Goal: Information Seeking & Learning: Learn about a topic

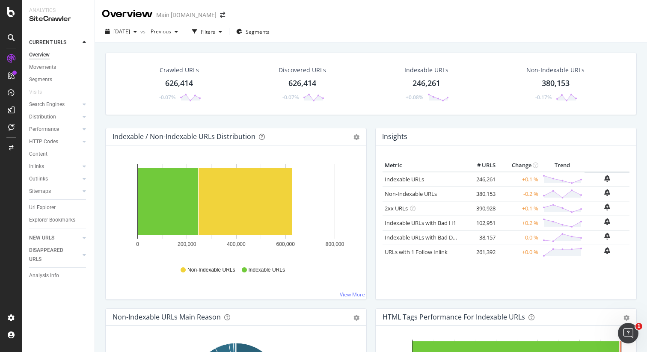
scroll to position [36, 0]
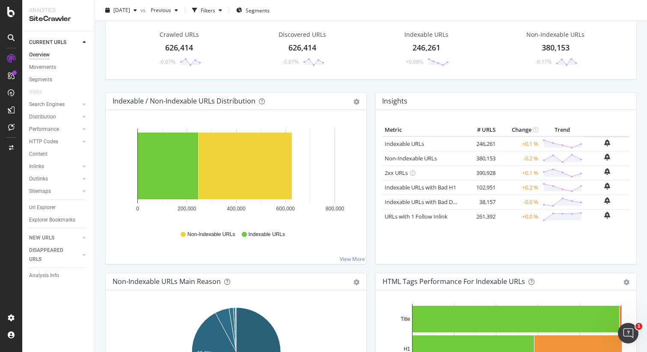
click at [520, 87] on div "Crawled URLs 626,414 -0.07% Discovered URLs 626,414 -0.07% Indexable URLs 246,2…" at bounding box center [371, 54] width 540 height 75
click at [533, 84] on div "Crawled URLs 626,414 -0.07% Discovered URLs 626,414 -0.07% Indexable URLs 246,2…" at bounding box center [371, 54] width 540 height 75
click at [585, 86] on div "Crawled URLs 626,414 -0.07% Discovered URLs 626,414 -0.07% Indexable URLs 246,2…" at bounding box center [371, 54] width 540 height 75
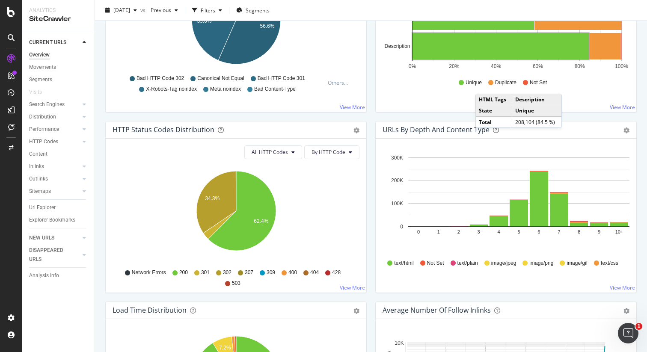
scroll to position [368, 0]
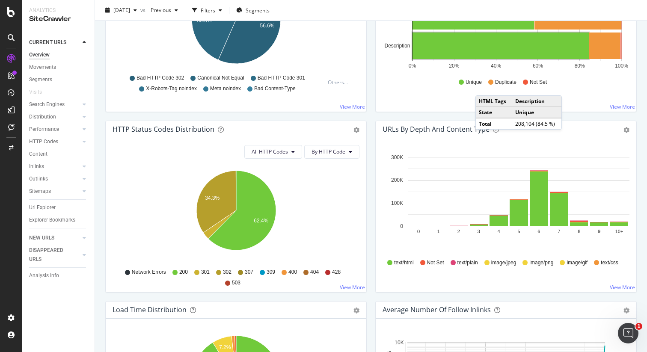
click at [579, 113] on div "HTML Tags Performance for Indexable URLs Bar Bar (by Percentage) Table Export a…" at bounding box center [506, 30] width 270 height 181
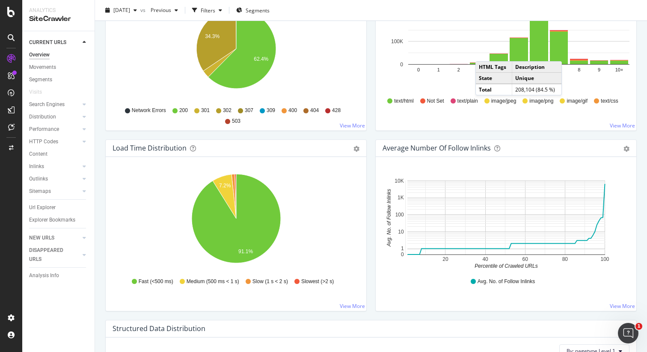
scroll to position [539, 0]
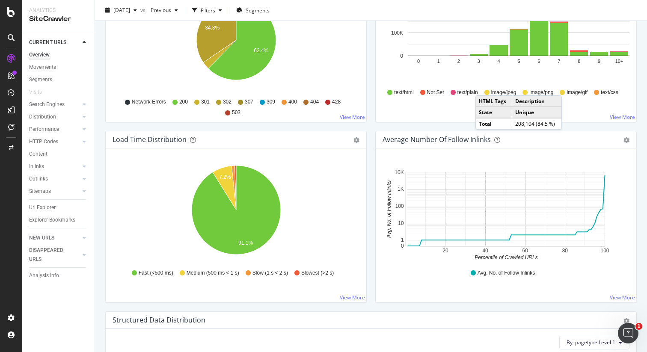
click at [584, 125] on div "URLs by Depth and Content Type Bar (by Value) Bar (by Percentage) Table Export …" at bounding box center [506, 40] width 270 height 181
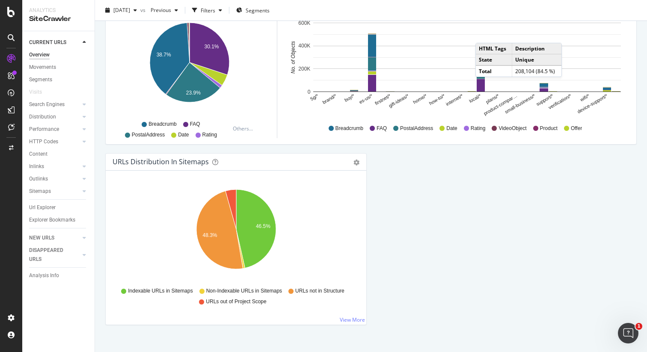
scroll to position [889, 0]
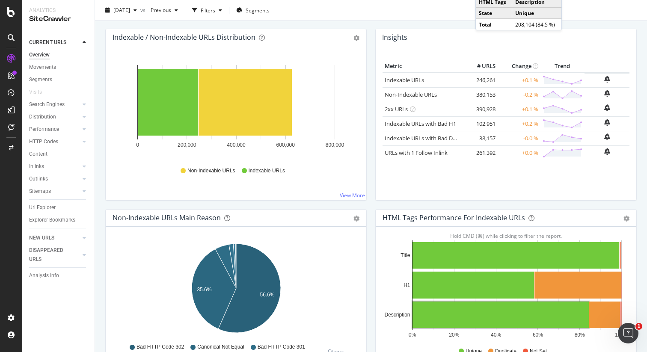
scroll to position [0, 0]
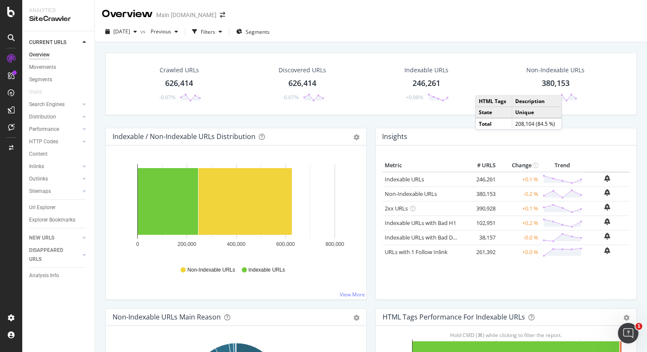
click at [518, 33] on div "2025 Aug. 17th vs Previous Filters Segments" at bounding box center [371, 33] width 552 height 17
click at [130, 32] on span "[DATE]" at bounding box center [121, 31] width 17 height 7
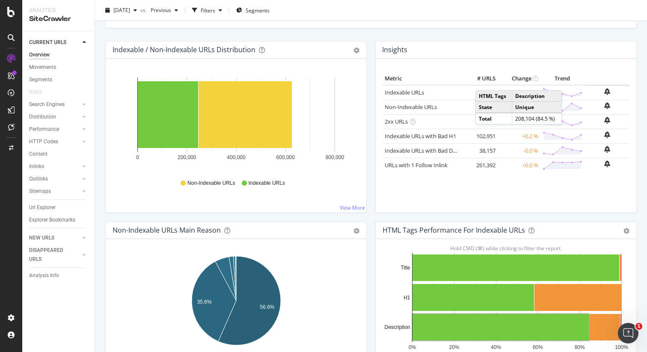
scroll to position [95, 0]
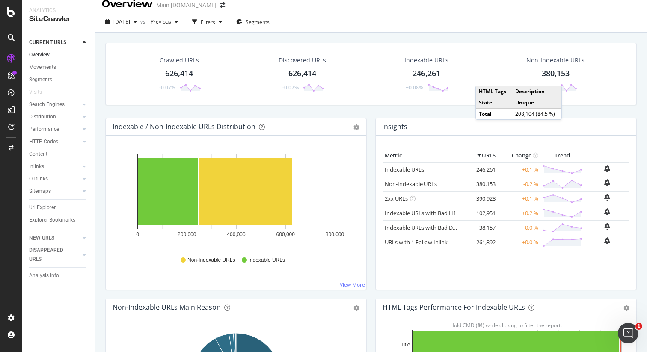
scroll to position [0, 0]
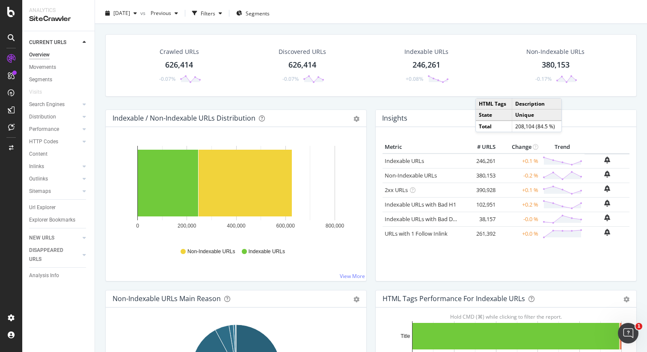
scroll to position [21, 0]
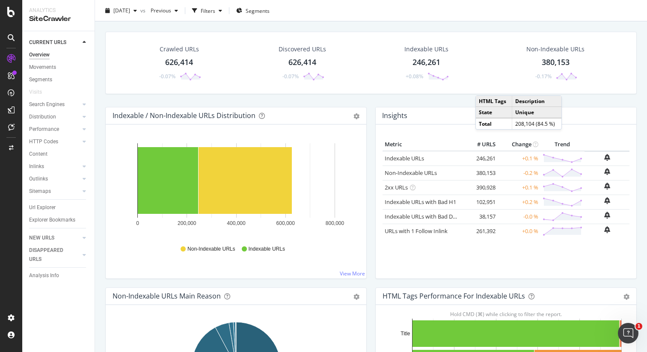
click at [422, 60] on div "246,261" at bounding box center [427, 62] width 28 height 11
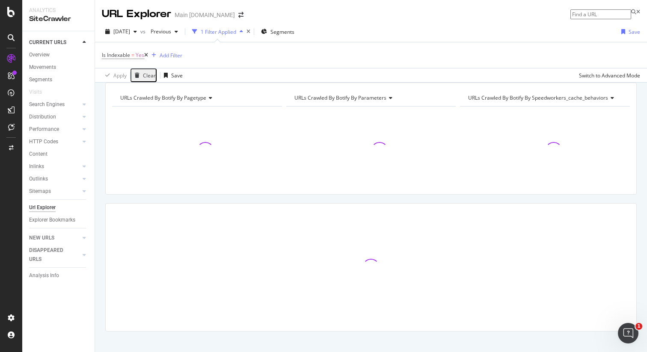
click at [407, 83] on div "URLs Crawled By Botify By pagetype Chart (by Value) Table Expand Export as CSV …" at bounding box center [371, 83] width 552 height 0
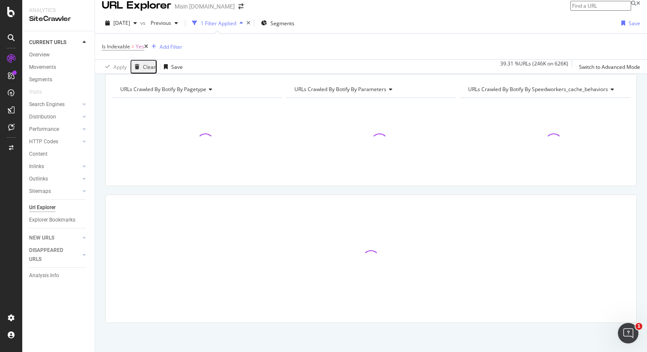
scroll to position [20, 0]
click at [578, 73] on div "URLs Crawled By Botify By pagetype Chart (by Value) Table Expand Export as CSV …" at bounding box center [371, 73] width 552 height 0
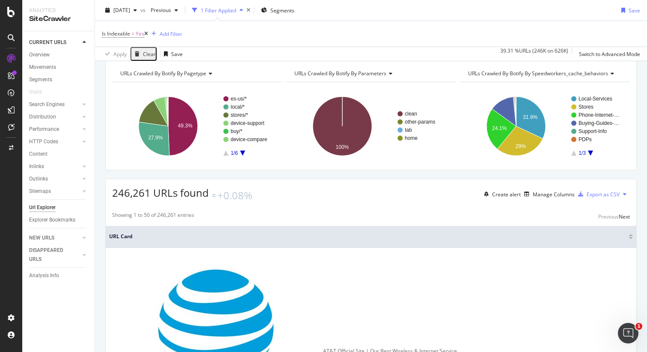
scroll to position [0, 0]
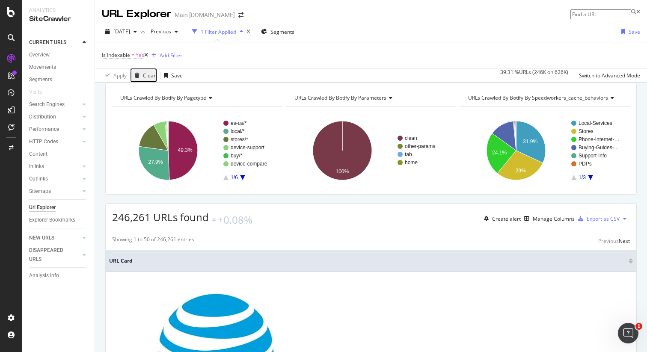
click at [455, 83] on div "URLs Crawled By Botify By pagetype Chart (by Value) Table Expand Export as CSV …" at bounding box center [371, 83] width 552 height 0
click at [419, 26] on div "[DATE] vs Previous 1 Filter Applied Segments Save" at bounding box center [371, 33] width 552 height 17
click at [82, 128] on div at bounding box center [84, 129] width 9 height 9
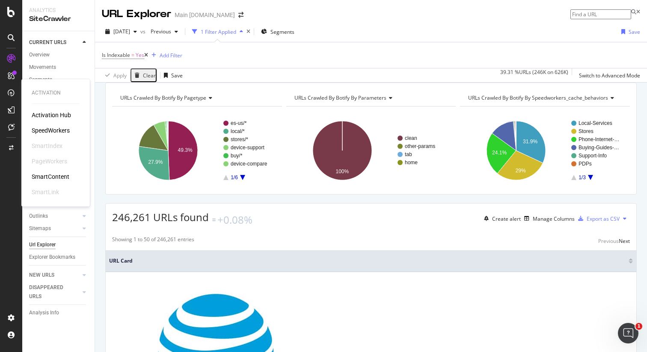
click at [50, 127] on div "SpeedWorkers" at bounding box center [51, 130] width 38 height 9
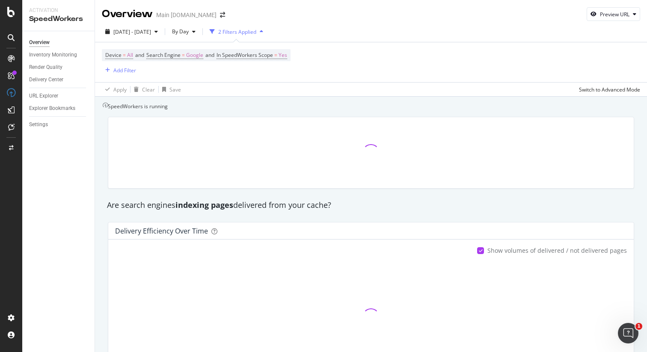
click at [496, 51] on div "Device = All and Search Engine = Google and In SpeedWorkers Scope = Yes Add Fil…" at bounding box center [371, 62] width 538 height 40
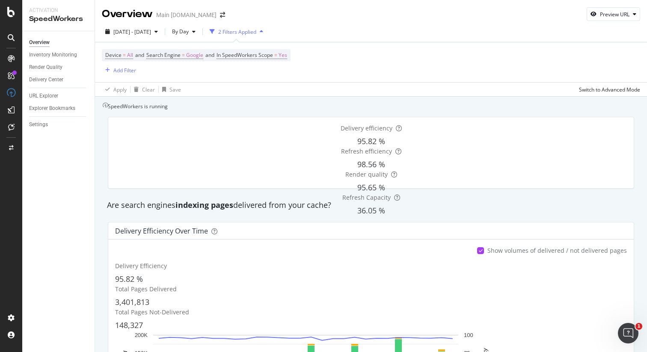
click at [363, 61] on div "Device = All and Search Engine = Google and In SpeedWorkers Scope = Yes Add Fil…" at bounding box center [371, 62] width 538 height 40
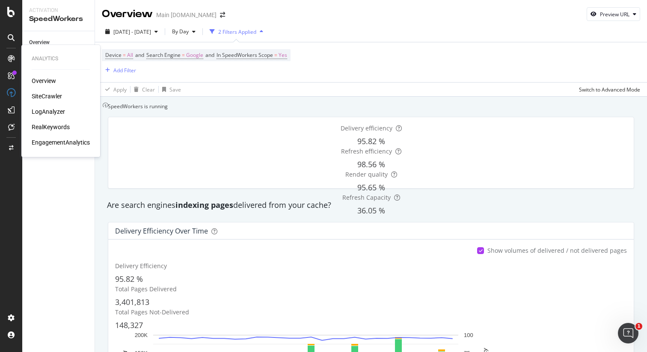
click at [53, 113] on div "LogAnalyzer" at bounding box center [48, 111] width 33 height 9
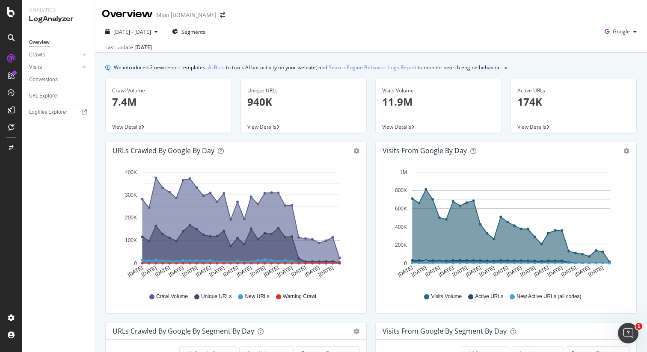
click at [543, 71] on div "We introduced 2 new report templates: AI Bots to track AI bot activity on your …" at bounding box center [371, 67] width 532 height 9
click at [83, 53] on icon at bounding box center [84, 54] width 3 height 5
click at [53, 114] on div "Resources" at bounding box center [45, 113] width 24 height 9
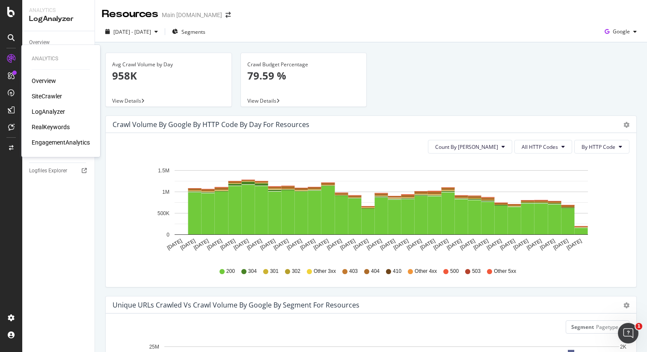
click at [56, 143] on div "EngagementAnalytics" at bounding box center [61, 142] width 58 height 9
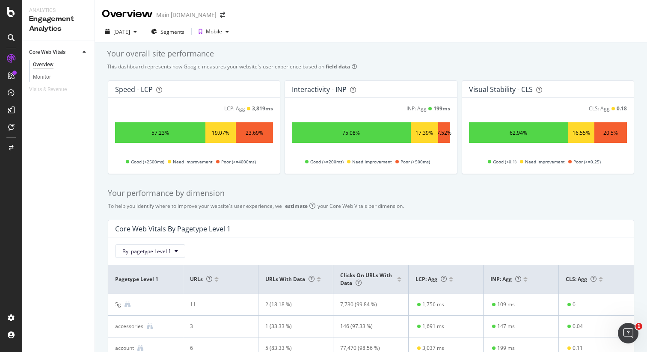
click at [434, 64] on div "This dashboard represents how Google measures your website's user experience ba…" at bounding box center [371, 66] width 528 height 7
click at [570, 58] on div "Your overall site performance" at bounding box center [371, 53] width 528 height 11
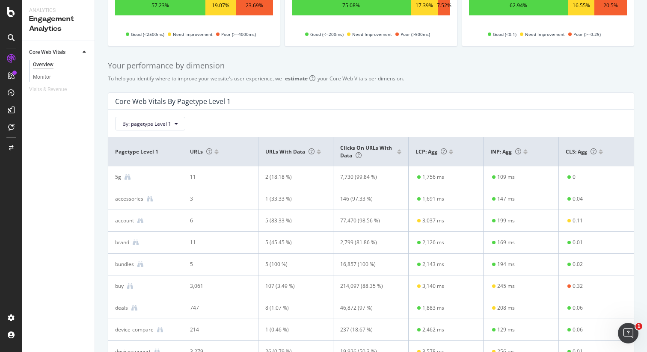
scroll to position [133, 0]
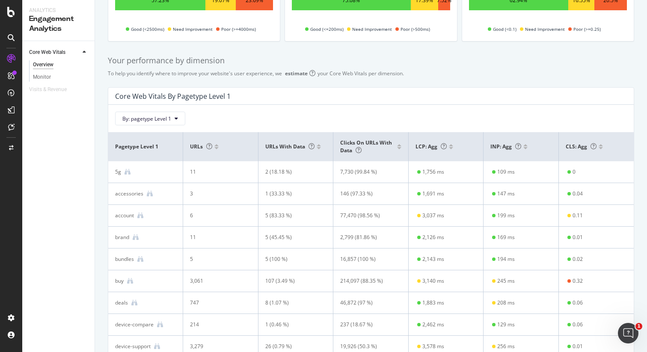
click at [574, 60] on div "Your performance by dimension" at bounding box center [371, 60] width 526 height 11
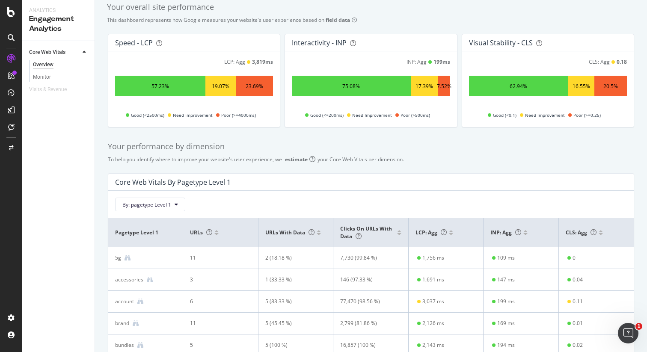
scroll to position [0, 0]
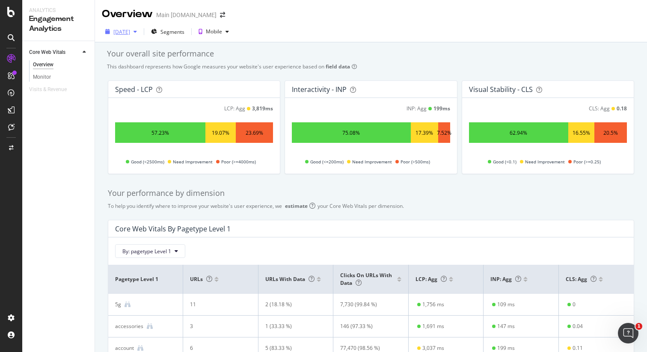
click at [140, 30] on div "button" at bounding box center [135, 31] width 10 height 5
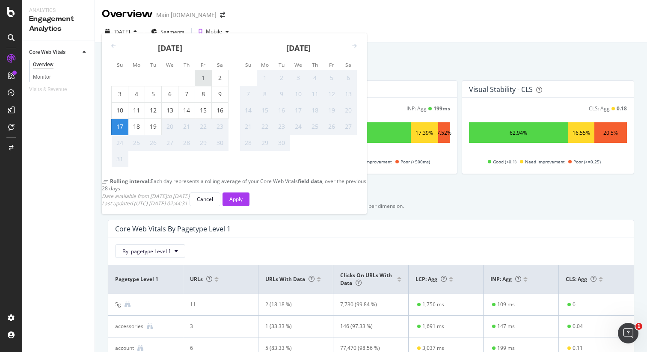
click at [206, 82] on div "1" at bounding box center [203, 78] width 16 height 9
click at [156, 128] on div "19" at bounding box center [153, 126] width 16 height 9
click at [210, 82] on div "1" at bounding box center [203, 78] width 16 height 9
click at [243, 203] on div "Apply" at bounding box center [235, 199] width 13 height 7
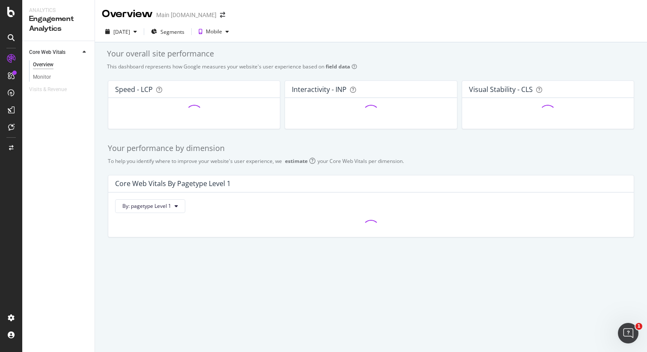
click at [538, 156] on div "Your performance by dimension To help you identify where to improve your websit…" at bounding box center [371, 190] width 537 height 108
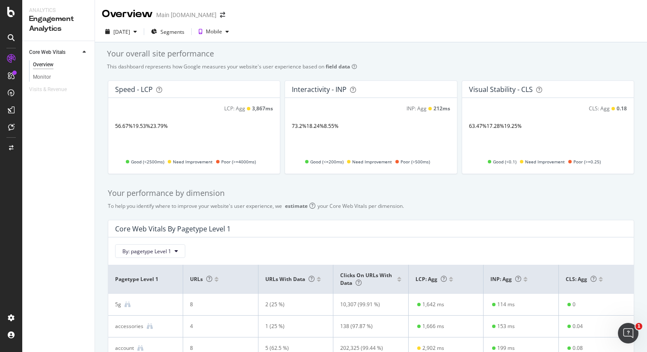
click at [39, 77] on div "Monitor" at bounding box center [42, 77] width 18 height 9
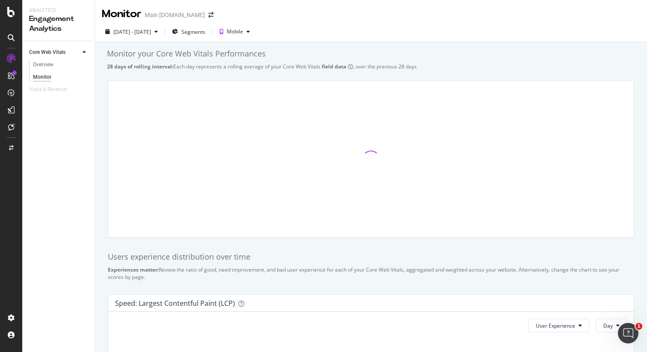
click at [473, 56] on div "Monitor your Core Web Vitals Performances" at bounding box center [371, 53] width 528 height 11
click at [560, 56] on div "Monitor your Core Web Vitals Performances" at bounding box center [371, 53] width 528 height 11
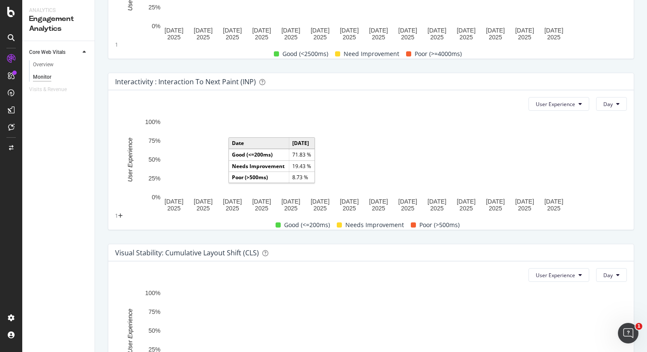
scroll to position [394, 0]
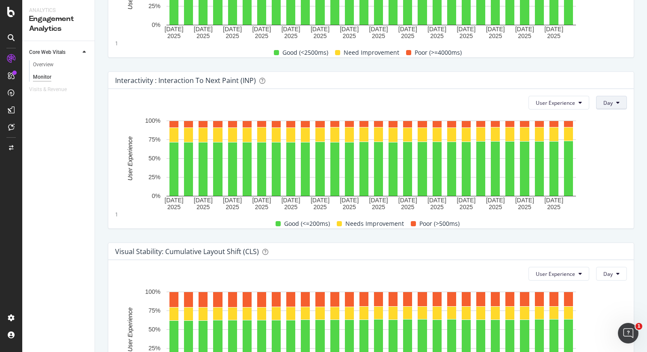
click at [611, 104] on span "Day" at bounding box center [607, 102] width 9 height 7
click at [606, 148] on span "Month" at bounding box center [611, 152] width 15 height 8
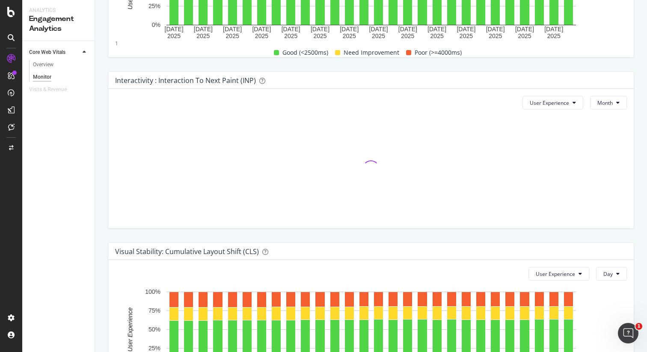
click at [493, 66] on div "Interactivity : Interaction to Next Paint (INP) User Experience Month 1 Jul. 20…" at bounding box center [371, 150] width 537 height 171
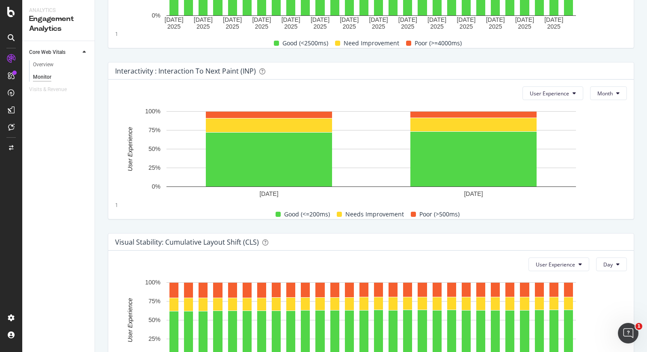
scroll to position [479, 0]
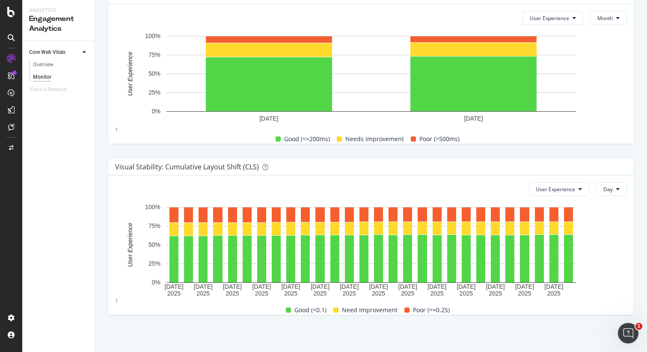
click at [553, 146] on div "Interactivity : Interaction to Next Paint (INP) User Experience Month 1 Jul. 20…" at bounding box center [371, 65] width 537 height 171
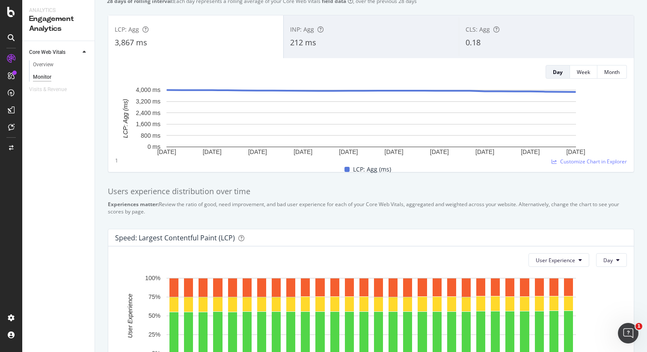
scroll to position [0, 0]
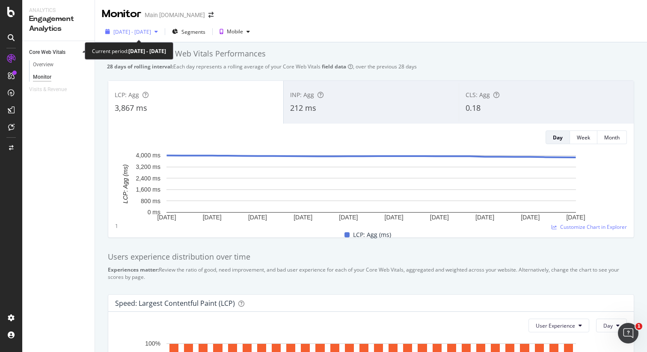
click at [146, 32] on span "2025 Jul. 5th - Aug. 1st" at bounding box center [132, 31] width 38 height 7
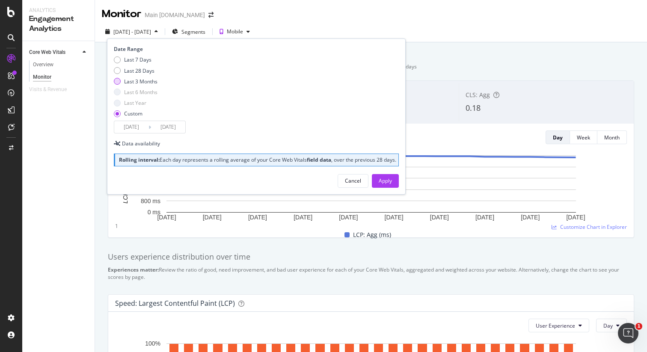
click at [117, 81] on div "Last 3 Months" at bounding box center [117, 81] width 7 height 7
type input "2025/05/20"
type input "2025/08/19"
click at [372, 188] on button "Apply" at bounding box center [385, 181] width 27 height 14
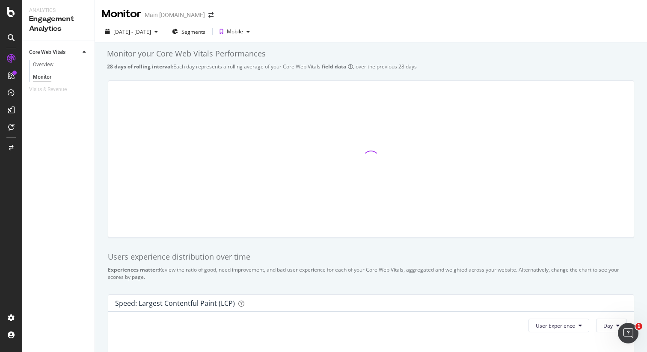
click at [508, 59] on div "Monitor your Core Web Vitals Performances" at bounding box center [371, 53] width 528 height 11
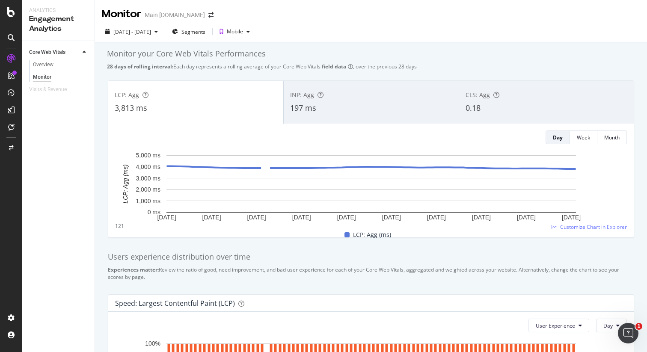
click at [566, 56] on div "Monitor your Core Web Vitals Performances" at bounding box center [371, 53] width 528 height 11
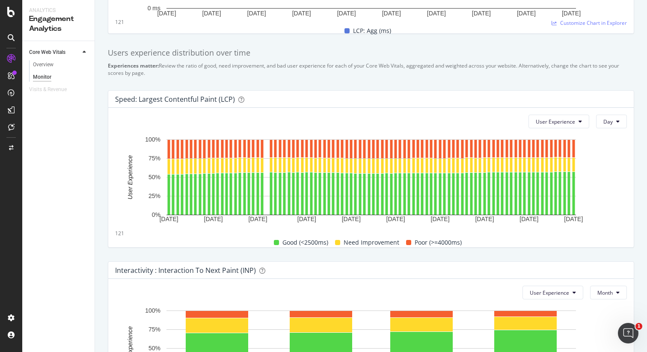
scroll to position [206, 0]
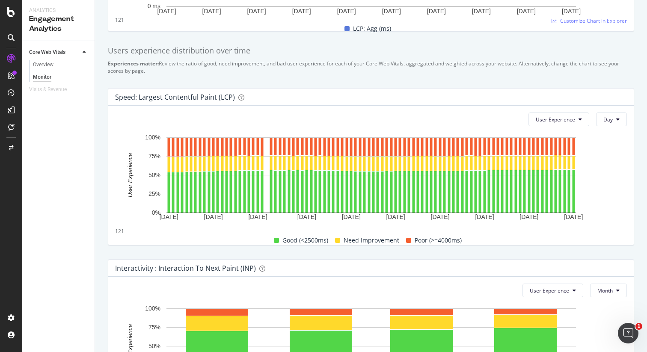
click at [553, 81] on div "Speed: Largest Contentful Paint (LCP) User Experience Day 20 May. 2025 30 May. …" at bounding box center [371, 166] width 537 height 171
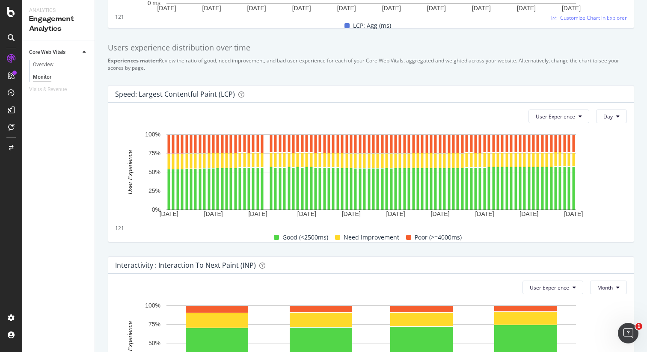
click at [563, 77] on div "Users experience distribution over time Experiences matter: Review the ratio of…" at bounding box center [371, 57] width 537 height 43
click at [608, 113] on span "Day" at bounding box center [607, 116] width 9 height 7
click at [609, 163] on span "Month" at bounding box center [611, 165] width 15 height 8
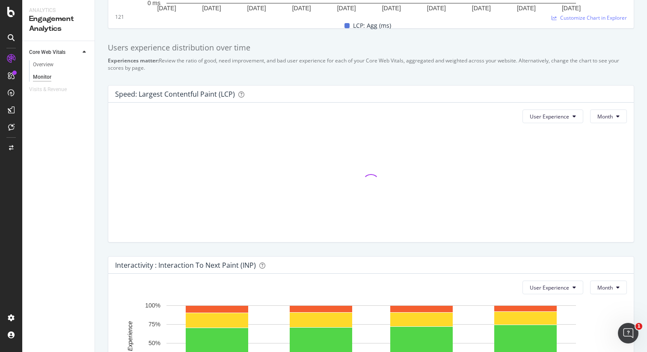
click at [469, 71] on div "Users experience distribution over time Experiences matter: Review the ratio of…" at bounding box center [371, 57] width 537 height 43
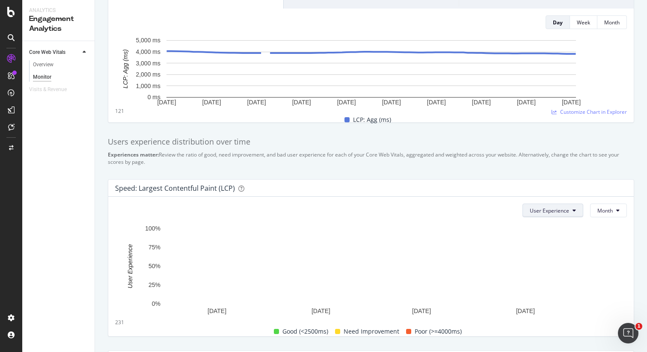
scroll to position [116, 0]
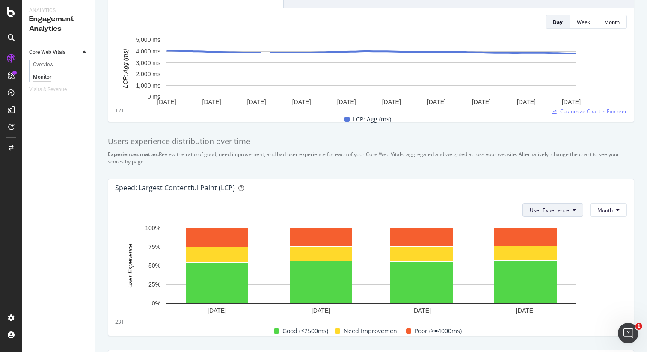
click at [560, 205] on button "User Experience" at bounding box center [553, 210] width 61 height 14
click at [545, 243] on span "Pages" at bounding box center [550, 243] width 40 height 8
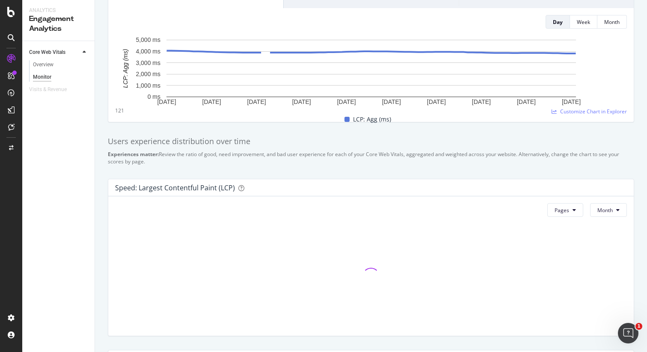
click at [547, 165] on div "Experiences matter: Review the ratio of good, need improvement, and bad user ex…" at bounding box center [371, 158] width 526 height 15
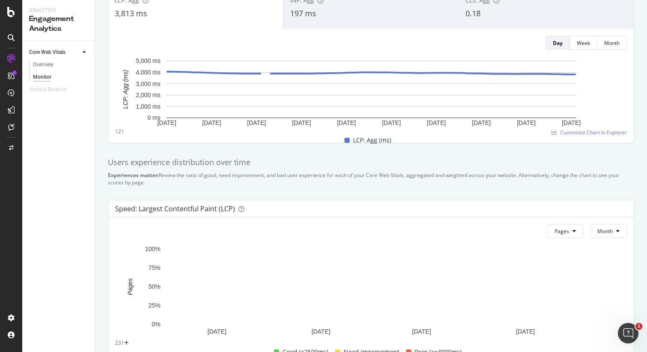
scroll to position [0, 0]
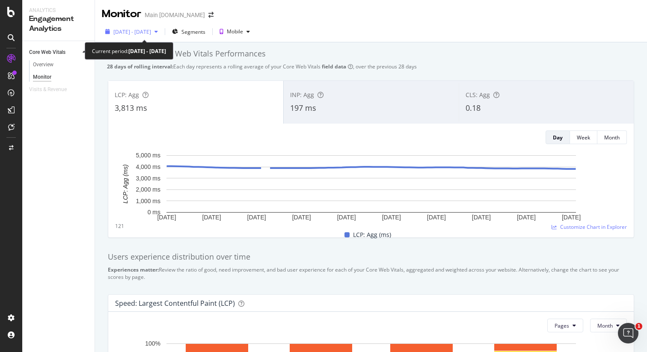
click at [151, 32] on span "2025 May. 20th - Aug. 19th" at bounding box center [132, 31] width 38 height 7
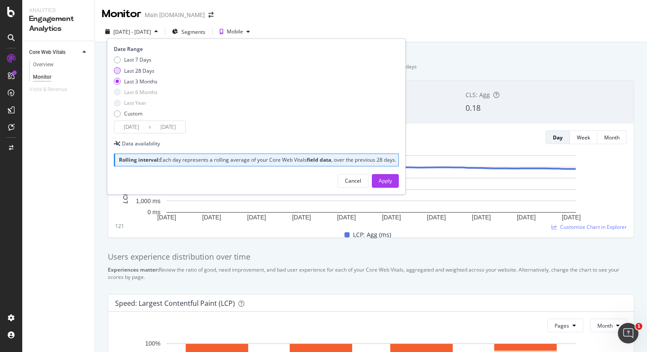
scroll to position [10, 0]
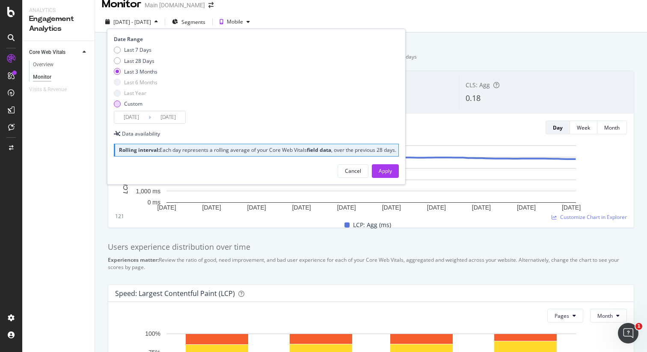
click at [119, 103] on div "Custom" at bounding box center [117, 104] width 7 height 7
click at [133, 117] on input "2025/07/23" at bounding box center [131, 117] width 34 height 12
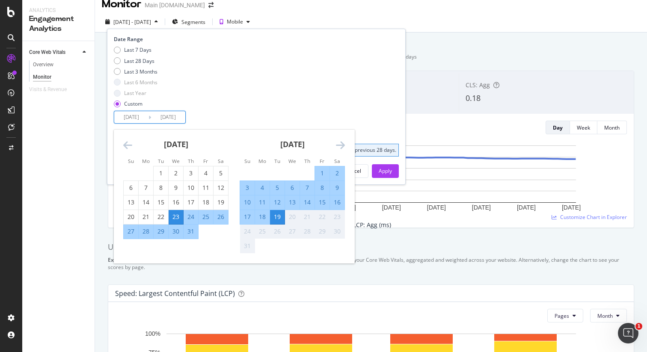
click at [126, 145] on icon "Move backward to switch to the previous month." at bounding box center [127, 145] width 9 height 10
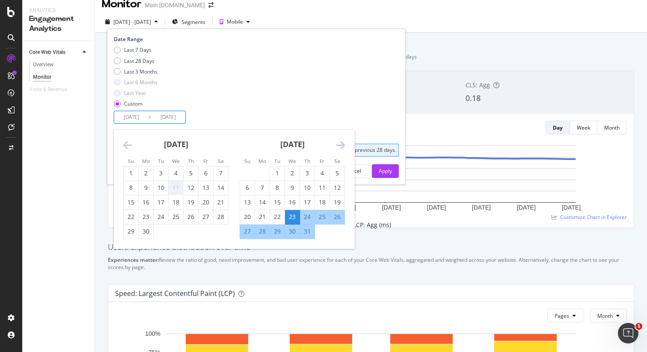
click at [126, 145] on icon "Move backward to switch to the previous month." at bounding box center [127, 145] width 9 height 10
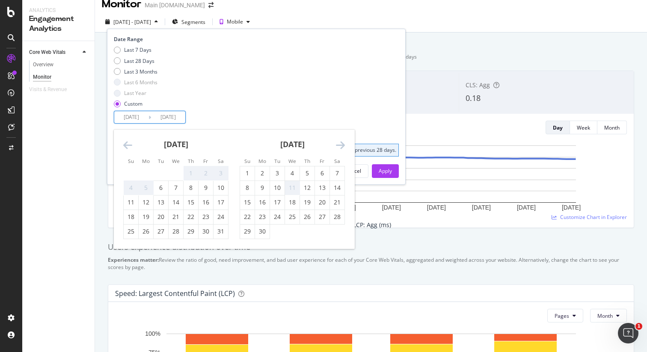
click at [126, 145] on icon "Move backward to switch to the previous month." at bounding box center [127, 145] width 9 height 10
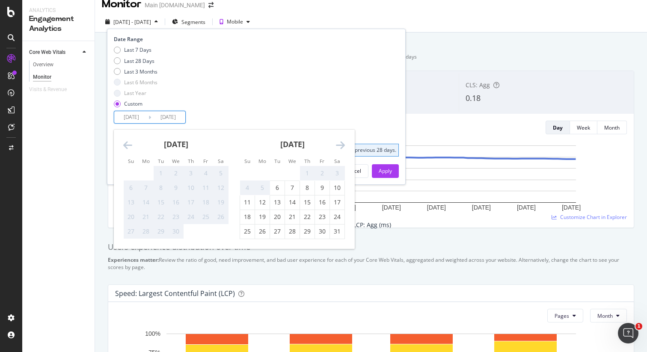
click at [126, 145] on icon "Move backward to switch to the previous month." at bounding box center [127, 145] width 9 height 10
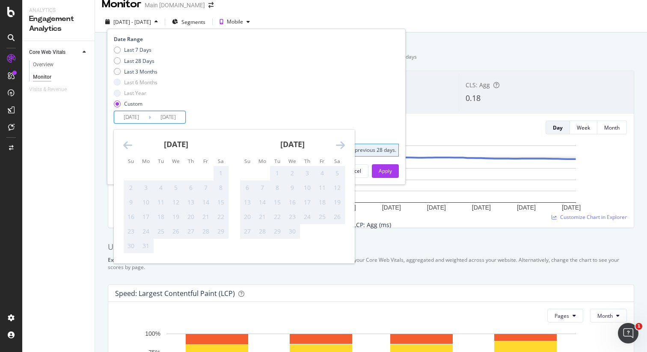
click at [126, 145] on icon "Move backward to switch to the previous month." at bounding box center [127, 145] width 9 height 10
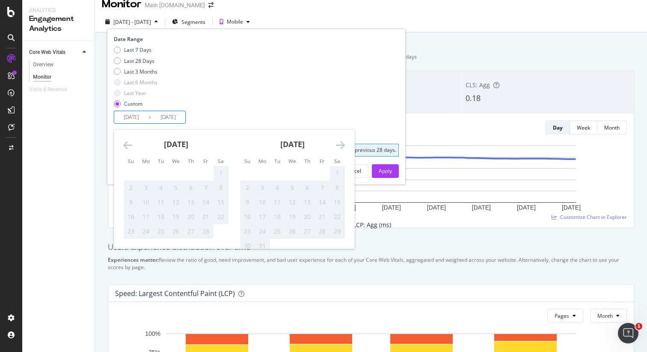
click at [126, 145] on icon "Move backward to switch to the previous month." at bounding box center [127, 145] width 9 height 10
click at [123, 147] on icon "Move backward to switch to the previous month." at bounding box center [127, 145] width 9 height 10
click at [126, 147] on icon "Move backward to switch to the previous month." at bounding box center [127, 145] width 9 height 10
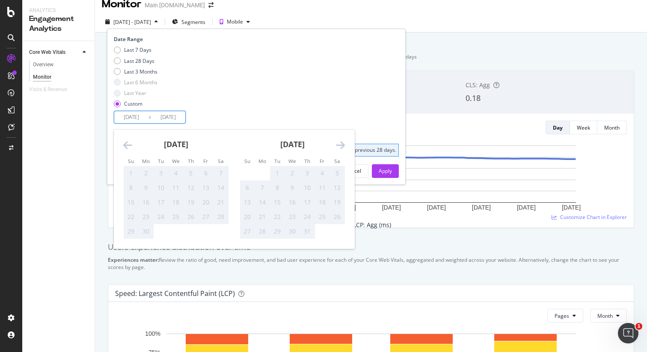
click at [341, 147] on icon "Move forward to switch to the next month." at bounding box center [340, 145] width 9 height 10
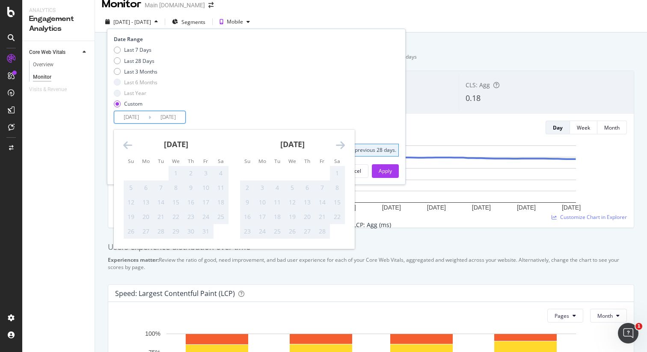
click at [341, 147] on icon "Move forward to switch to the next month." at bounding box center [340, 145] width 9 height 10
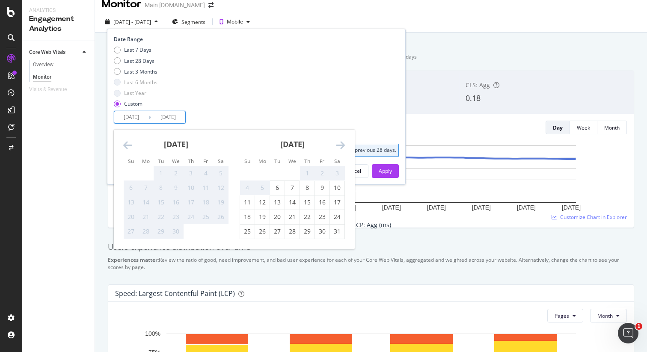
click at [341, 147] on icon "Move forward to switch to the next month." at bounding box center [340, 145] width 9 height 10
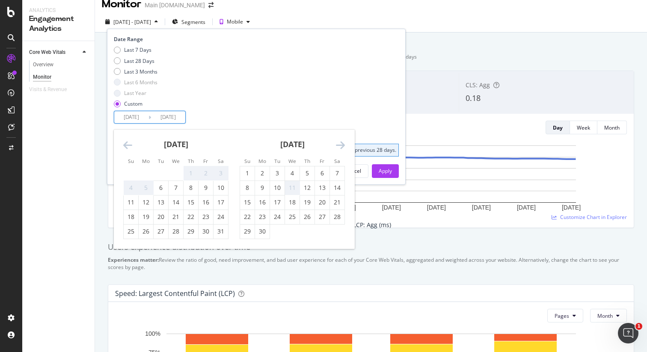
click at [341, 147] on icon "Move forward to switch to the next month." at bounding box center [340, 145] width 9 height 10
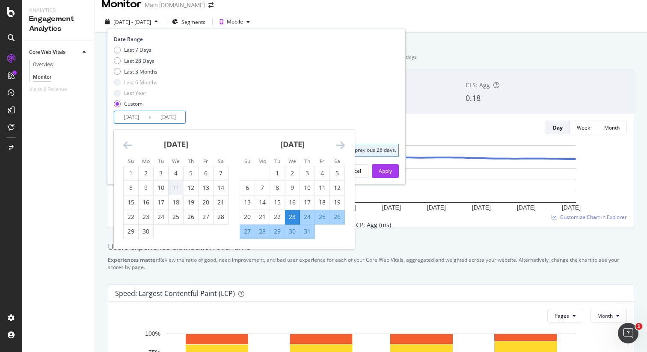
click at [341, 147] on icon "Move forward to switch to the next month." at bounding box center [340, 145] width 9 height 10
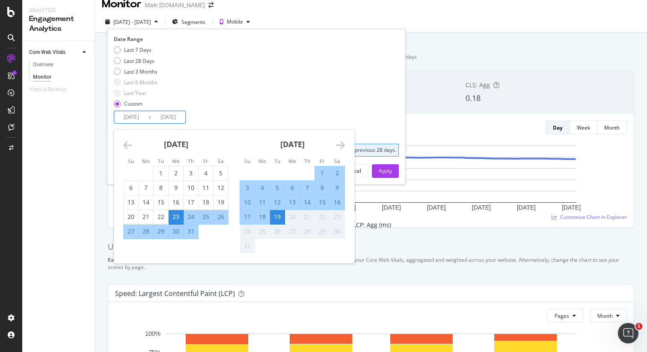
click at [341, 147] on icon "Move forward to switch to the next month." at bounding box center [340, 145] width 9 height 10
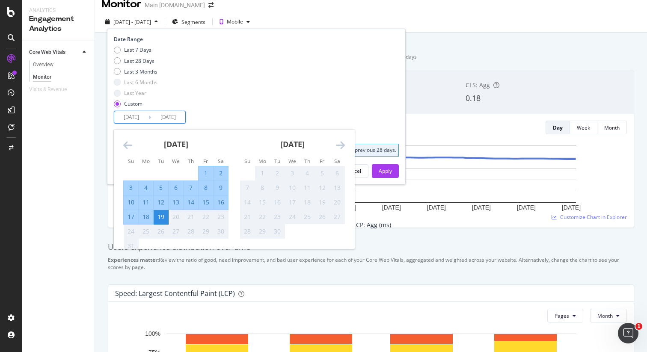
click at [123, 141] on icon "Move backward to switch to the previous month." at bounding box center [127, 145] width 9 height 10
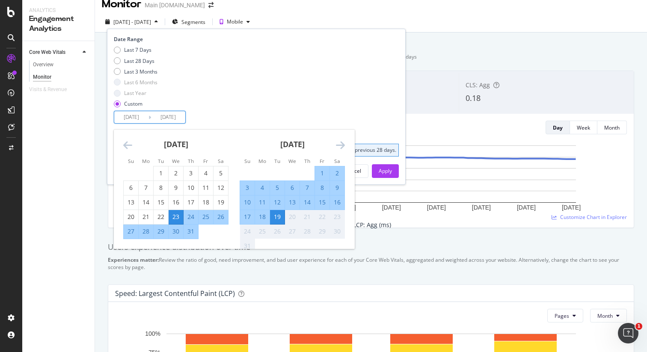
click at [132, 144] on div "[DATE]" at bounding box center [175, 148] width 105 height 36
click at [128, 146] on icon "Move backward to switch to the previous month." at bounding box center [127, 145] width 9 height 10
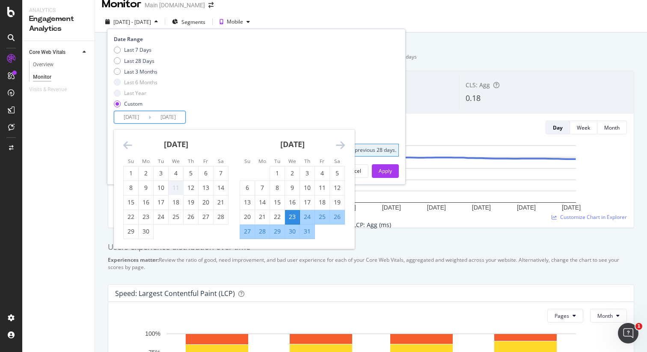
click at [128, 146] on icon "Move backward to switch to the previous month." at bounding box center [127, 145] width 9 height 10
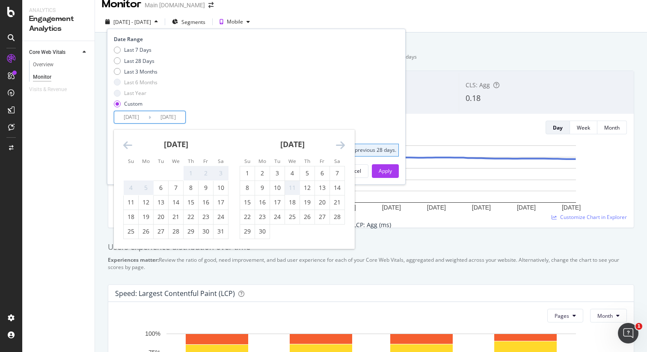
click at [128, 146] on icon "Move backward to switch to the previous month." at bounding box center [127, 145] width 9 height 10
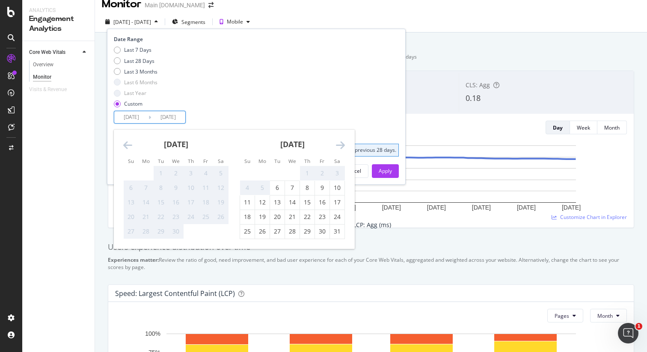
click at [341, 144] on icon "Move forward to switch to the next month." at bounding box center [340, 145] width 9 height 10
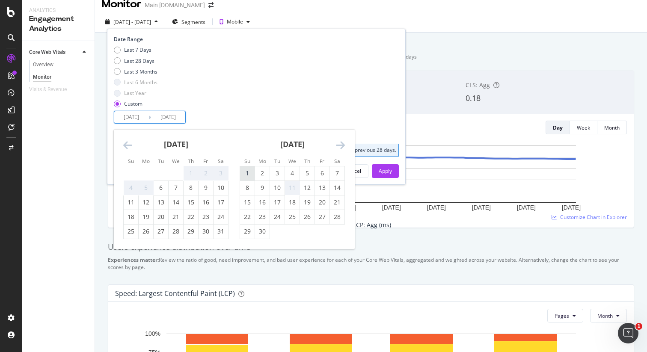
click at [252, 169] on div "1" at bounding box center [247, 173] width 15 height 9
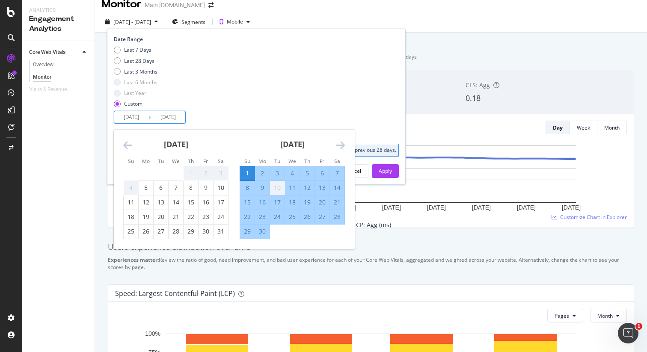
click at [340, 146] on icon "Move forward to switch to the next month." at bounding box center [340, 145] width 9 height 10
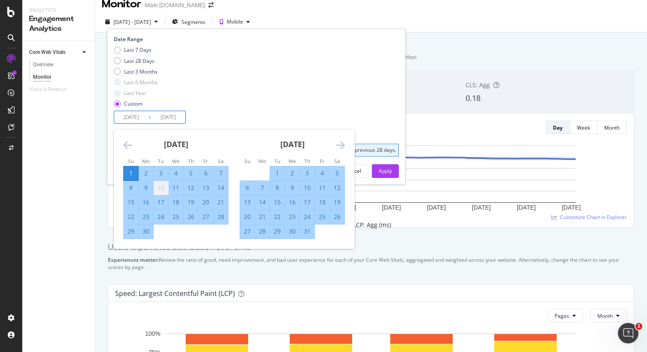
click at [340, 146] on icon "Move forward to switch to the next month." at bounding box center [340, 145] width 9 height 10
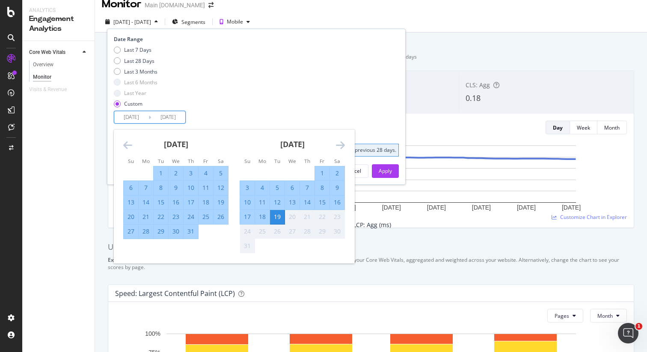
click at [131, 142] on icon "Move backward to switch to the previous month." at bounding box center [127, 145] width 9 height 10
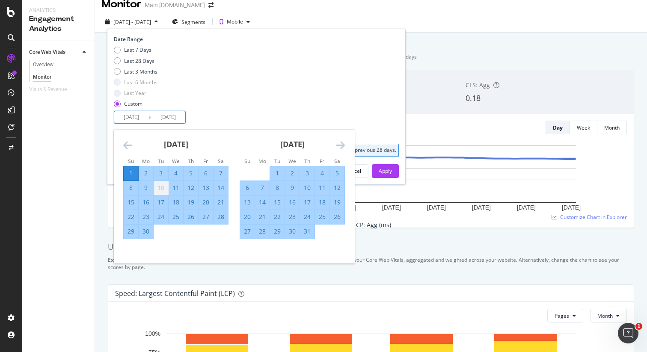
click at [131, 142] on icon "Move backward to switch to the previous month." at bounding box center [127, 145] width 9 height 10
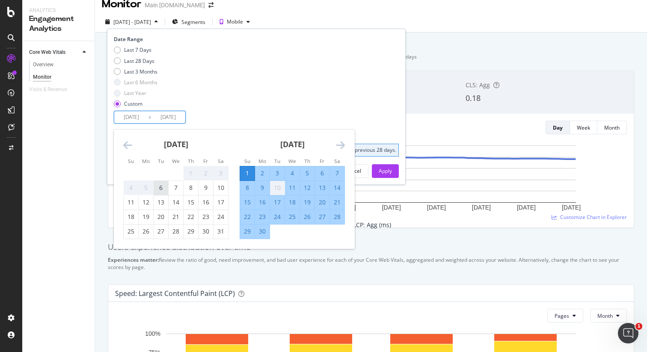
click at [159, 192] on div "6" at bounding box center [161, 188] width 15 height 9
type input "2025/05/06"
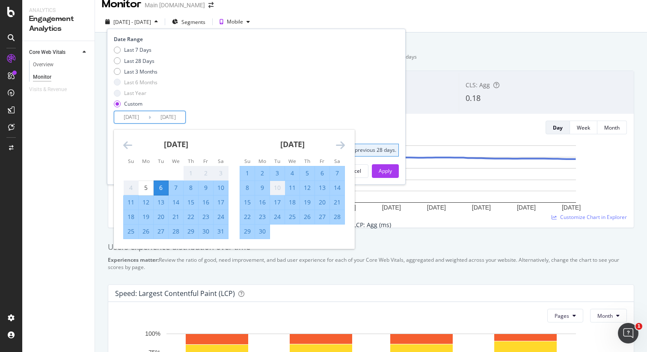
click at [127, 145] on icon "Move backward to switch to the previous month." at bounding box center [127, 145] width 9 height 10
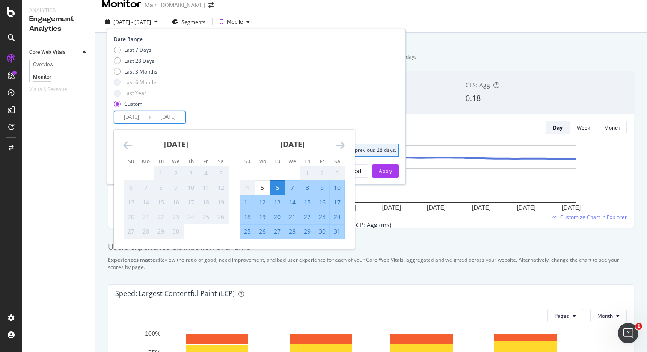
click at [208, 174] on div "4" at bounding box center [206, 173] width 15 height 9
click at [200, 101] on div "Last 7 Days Last 28 Days Last 3 Months Last 6 Months Last Year Custom" at bounding box center [255, 78] width 283 height 65
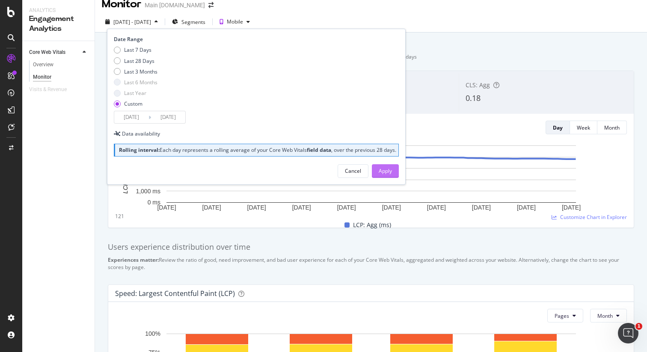
click at [379, 175] on div "Apply" at bounding box center [385, 170] width 13 height 7
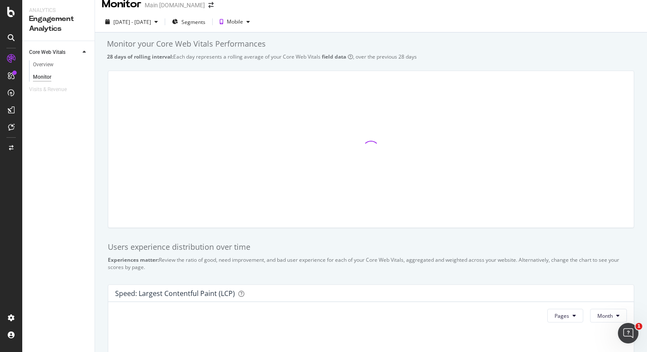
click at [538, 53] on div "28 days of rolling interval: Each day represents a rolling average of your Core…" at bounding box center [371, 56] width 528 height 7
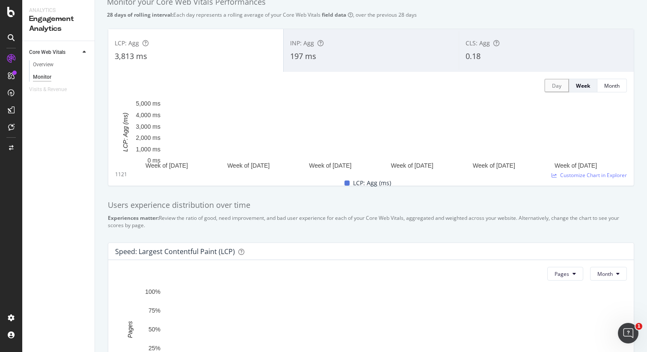
scroll to position [42, 0]
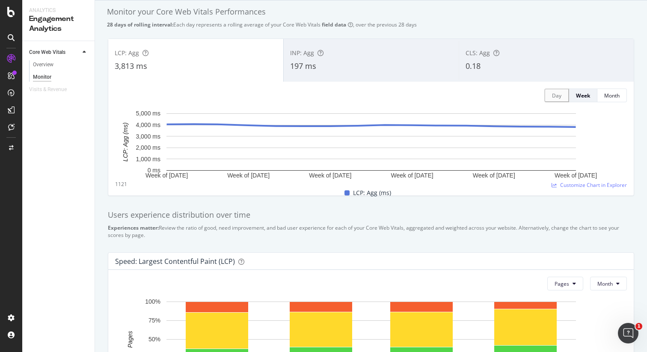
click at [339, 57] on div "INP: Agg" at bounding box center [371, 53] width 162 height 9
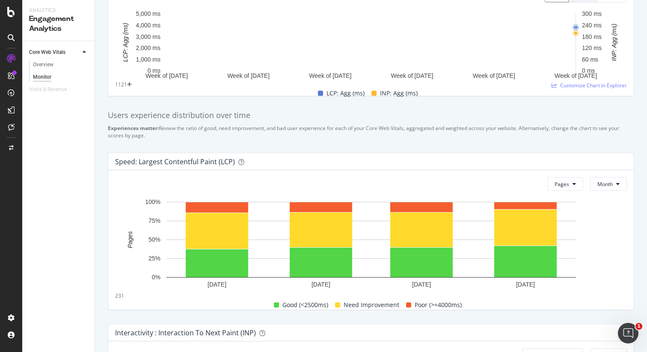
scroll to position [163, 0]
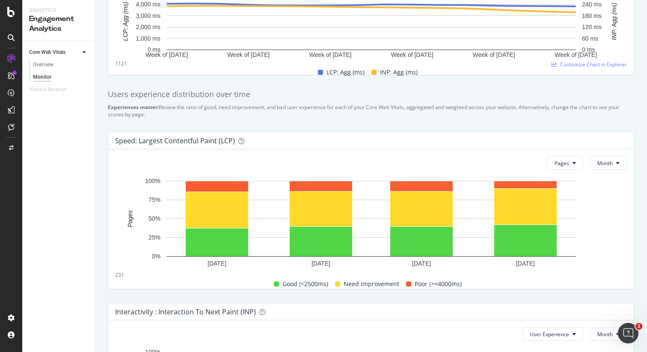
click at [593, 119] on div "Users experience distribution over time Experiences matter: Review the ratio of…" at bounding box center [371, 103] width 537 height 43
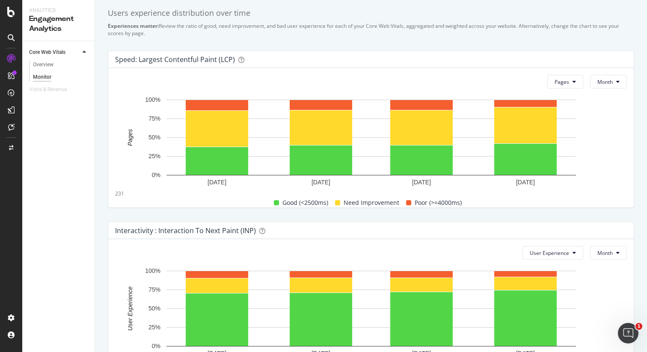
scroll to position [236, 0]
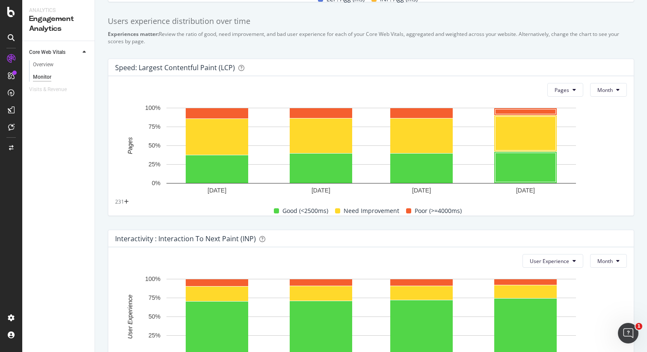
click at [603, 126] on rect "A chart." at bounding box center [371, 151] width 512 height 95
click at [488, 43] on div "Experiences matter: Review the ratio of good, need improvement, and bad user ex…" at bounding box center [371, 37] width 526 height 15
click at [612, 71] on div "Speed: Largest Contentful Paint (LCP)" at bounding box center [369, 67] width 508 height 9
click at [594, 151] on rect "A chart." at bounding box center [371, 151] width 512 height 95
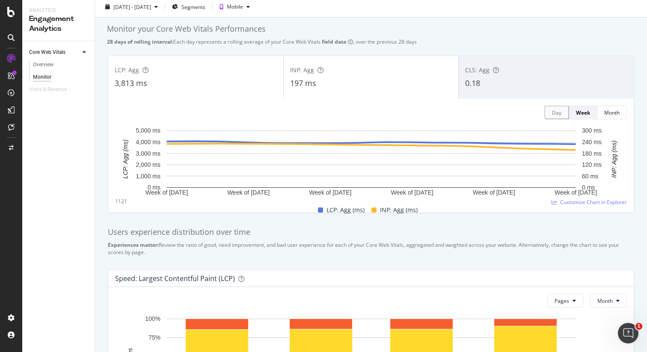
scroll to position [0, 0]
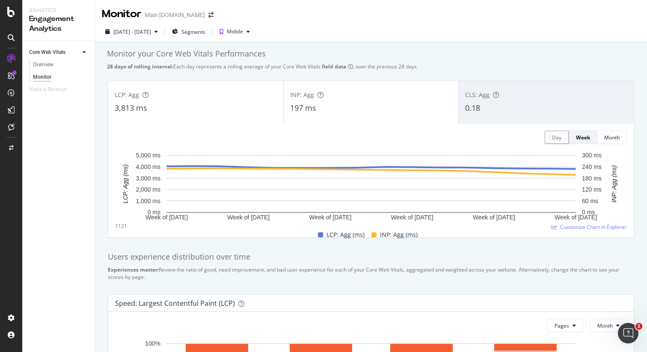
click at [457, 49] on div "Monitor your Core Web Vitals Performances" at bounding box center [371, 53] width 528 height 11
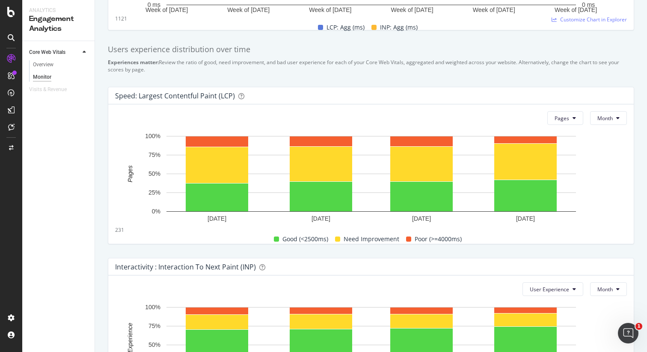
scroll to position [261, 0]
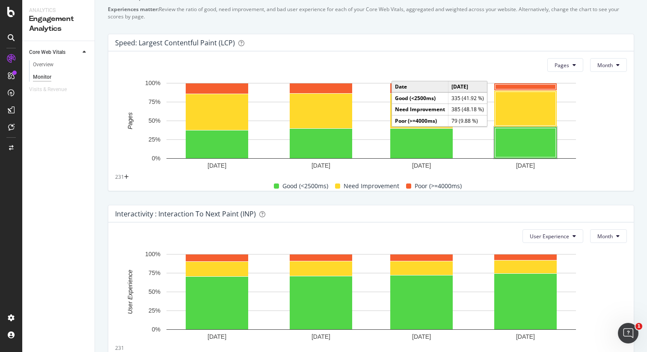
click at [520, 139] on rect "A chart." at bounding box center [526, 142] width 60 height 29
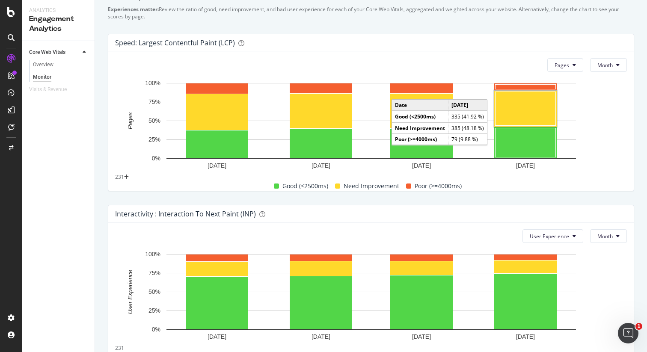
click at [524, 102] on rect "A chart." at bounding box center [526, 109] width 60 height 34
click at [524, 92] on rect "A chart." at bounding box center [526, 109] width 60 height 34
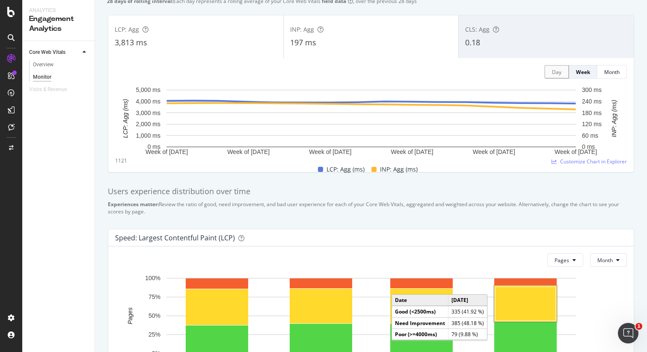
scroll to position [0, 0]
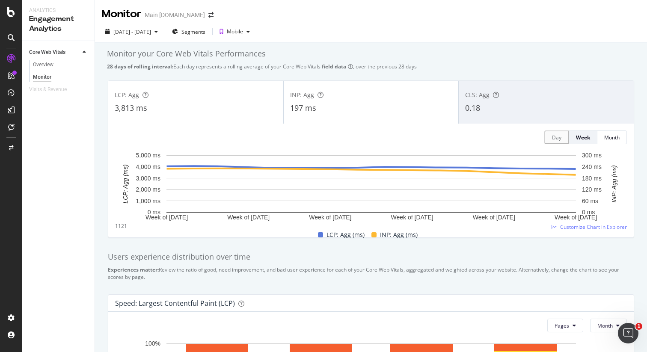
click at [473, 52] on div "Monitor your Core Web Vitals Performances" at bounding box center [371, 53] width 528 height 11
click at [227, 33] on div "button" at bounding box center [221, 32] width 11 height 12
click at [257, 58] on div "Desktop" at bounding box center [264, 60] width 44 height 11
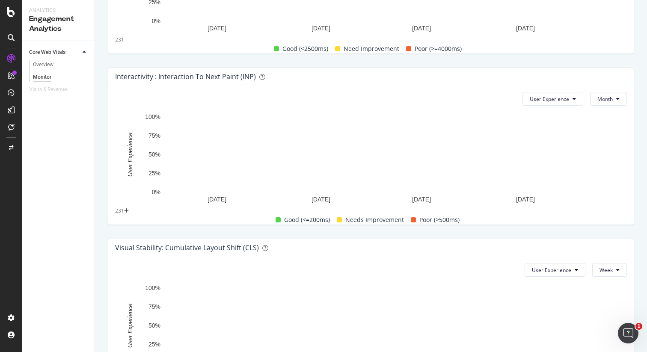
scroll to position [479, 0]
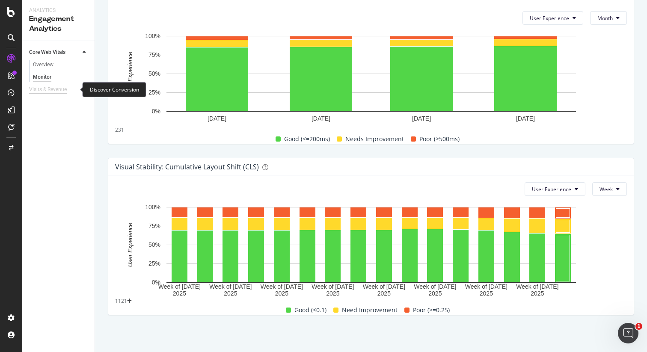
click at [64, 89] on div "Visits & Revenue" at bounding box center [48, 89] width 38 height 9
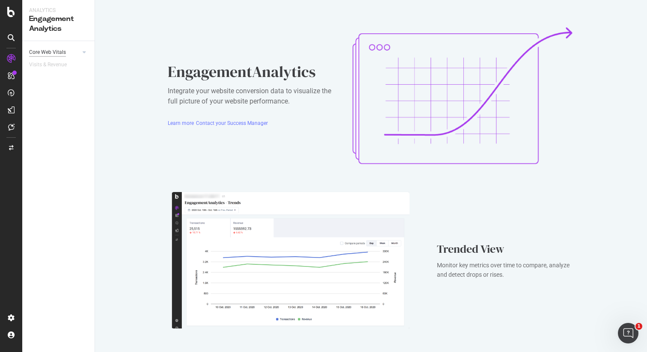
click at [54, 52] on div "Core Web Vitals" at bounding box center [47, 52] width 37 height 9
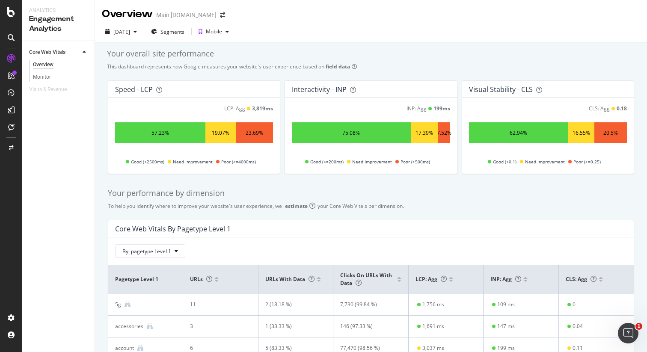
click at [511, 53] on div "Your overall site performance" at bounding box center [371, 53] width 528 height 11
click at [130, 31] on div "2025 Aug. 16th" at bounding box center [121, 31] width 17 height 7
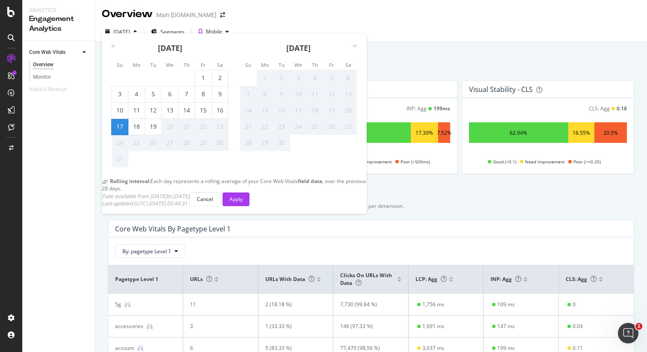
click at [116, 49] on icon "Move backward to switch to the previous month." at bounding box center [113, 46] width 5 height 5
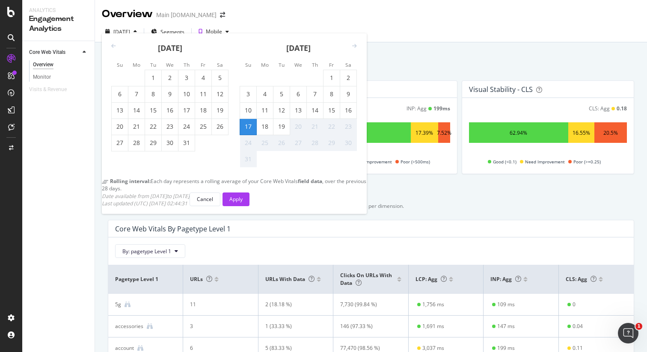
click at [116, 49] on icon "Move backward to switch to the previous month." at bounding box center [113, 46] width 5 height 5
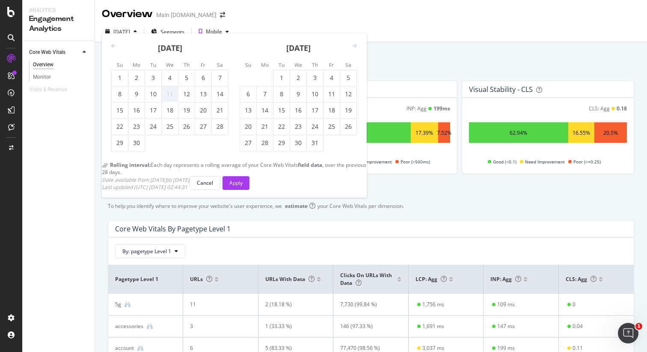
click at [116, 49] on icon "Move backward to switch to the previous month." at bounding box center [113, 46] width 5 height 5
click at [159, 98] on div "6" at bounding box center [153, 94] width 16 height 9
click at [243, 187] on div "Apply" at bounding box center [235, 182] width 13 height 7
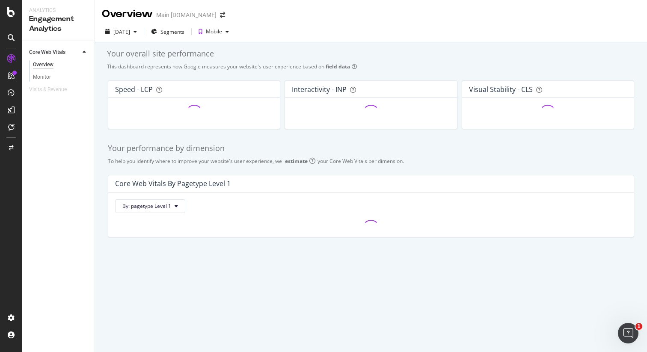
click at [501, 60] on div "Your overall site performance This dashboard represents how Google measures you…" at bounding box center [371, 158] width 552 height 232
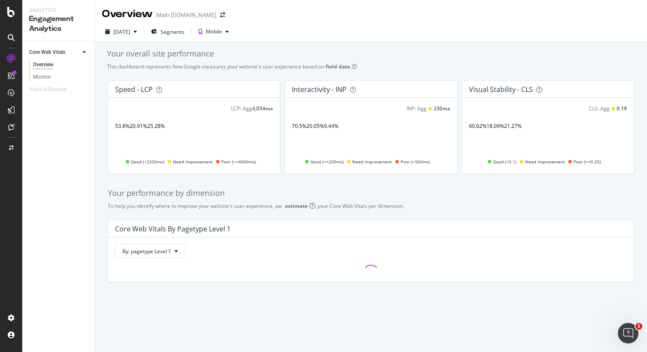
click at [515, 61] on div "Your overall site performance This dashboard represents how Google measures you…" at bounding box center [371, 180] width 552 height 277
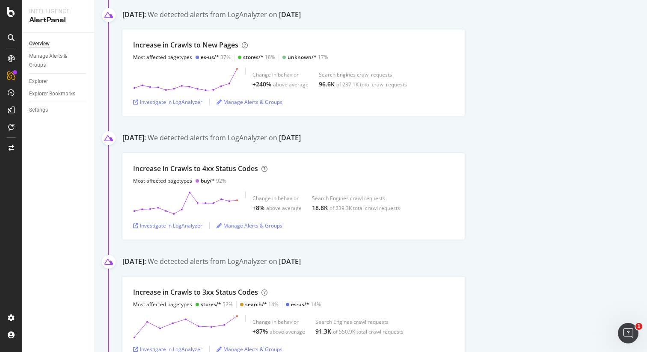
scroll to position [5442, 0]
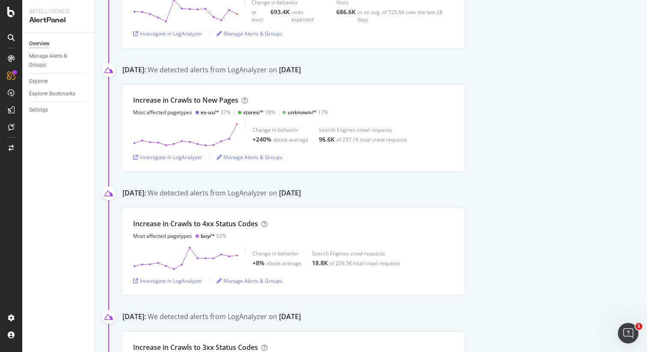
scroll to position [5192, 0]
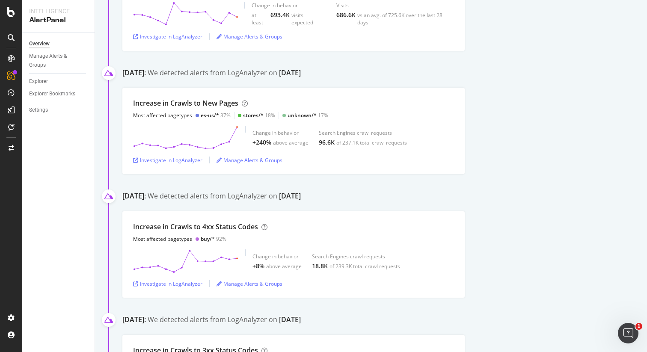
click at [559, 152] on div "Increase in [GEOGRAPHIC_DATA] to New Pages Most affected pagetypes es-us/* 37% …" at bounding box center [384, 131] width 525 height 86
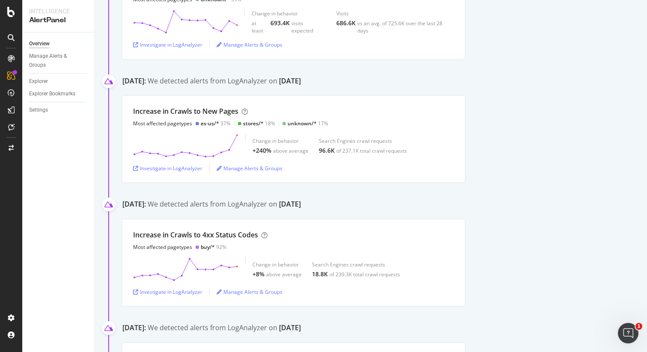
scroll to position [5176, 0]
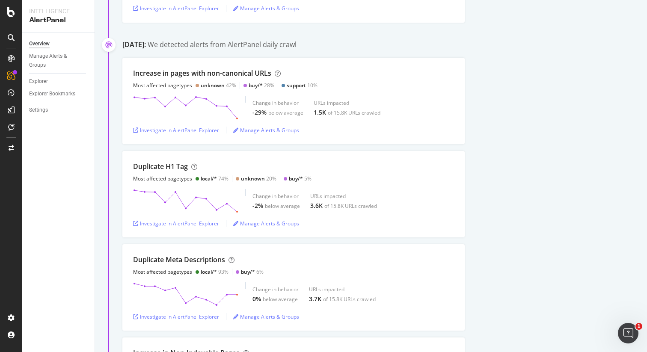
click at [588, 159] on div "Duplicate H1 Tag Most affected pagetypes local/* 74% unknown 20% buy/* 5% Chang…" at bounding box center [384, 194] width 525 height 86
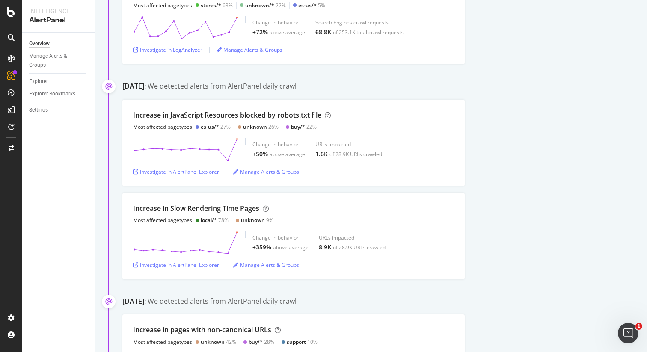
scroll to position [4344, 0]
click at [579, 154] on div "Increase in JavaScript Resources blocked by robots.txt file Most affected paget…" at bounding box center [384, 143] width 525 height 86
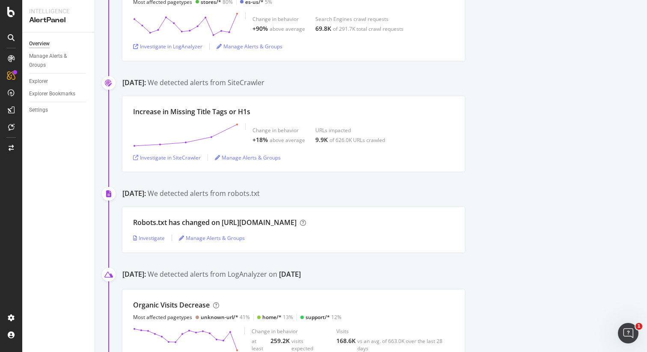
scroll to position [0, 0]
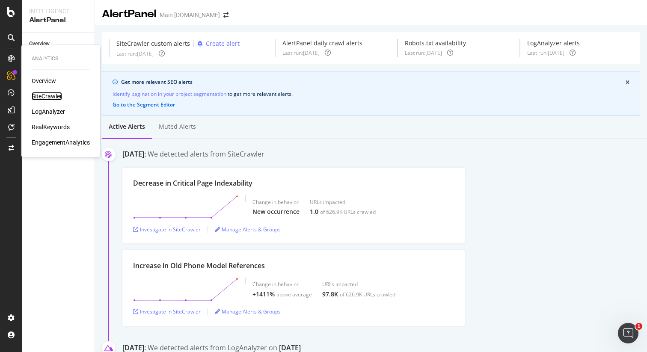
click at [46, 96] on div "SiteCrawler" at bounding box center [47, 96] width 30 height 9
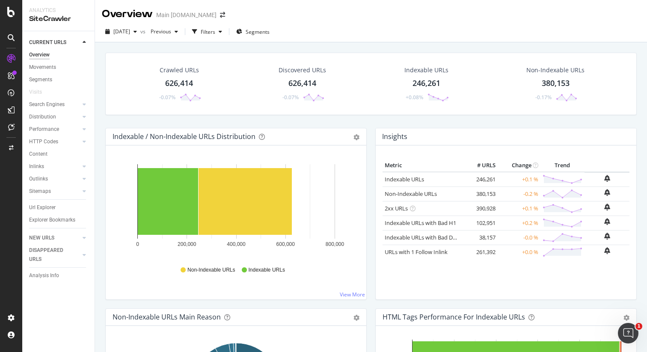
click at [428, 86] on div "246,261" at bounding box center [427, 83] width 28 height 11
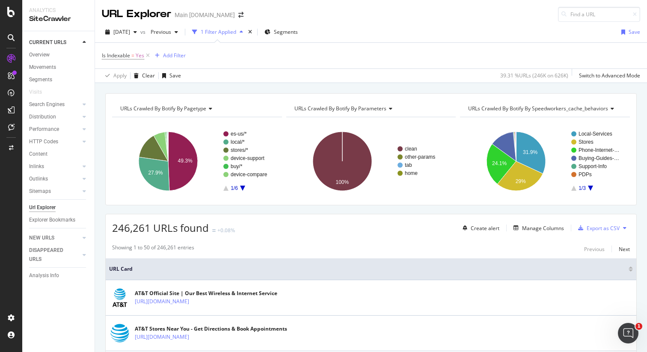
click at [485, 86] on div "URLs Crawled By Botify By pagetype Chart (by Value) Table Expand Export as CSV …" at bounding box center [371, 93] width 552 height 21
click at [171, 29] on span "Previous" at bounding box center [159, 31] width 24 height 7
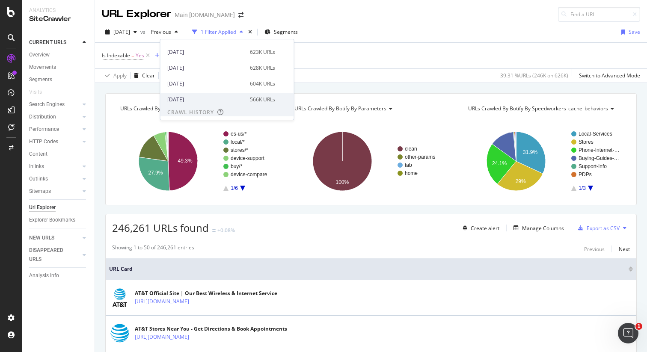
scroll to position [106, 0]
click at [383, 34] on div "[DATE] vs Previous 1 Filter Applied Segments Save" at bounding box center [371, 33] width 552 height 17
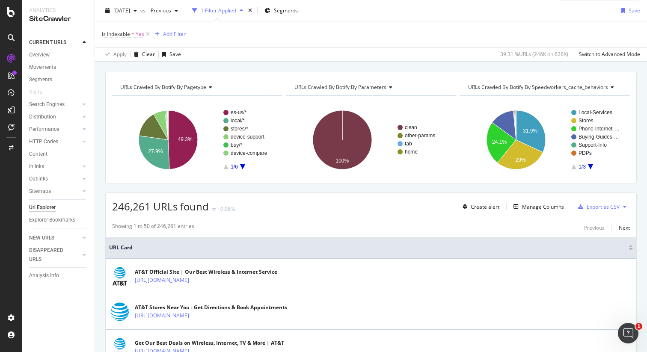
scroll to position [22, 0]
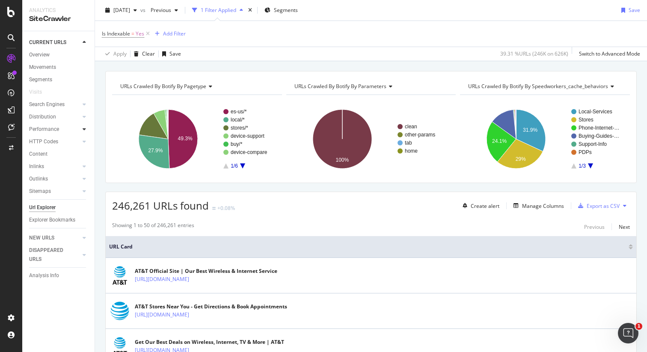
click at [83, 129] on icon at bounding box center [84, 129] width 3 height 5
click at [51, 146] on div "Top Charts" at bounding box center [45, 141] width 25 height 9
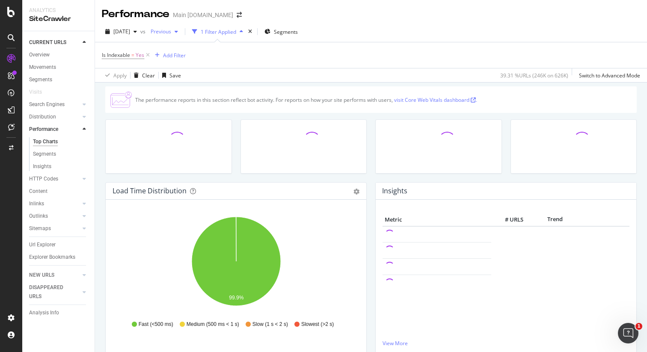
click at [171, 31] on span "Previous" at bounding box center [159, 31] width 24 height 7
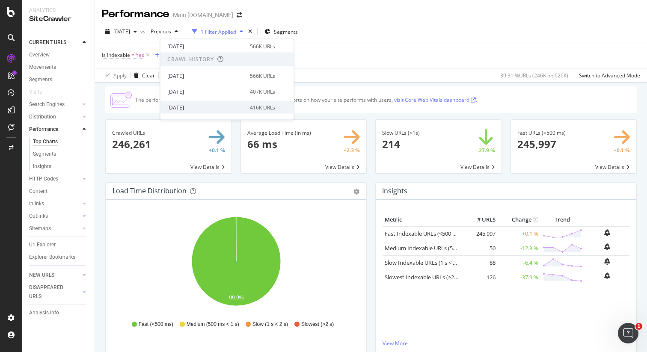
scroll to position [161, 0]
click at [266, 71] on div "566K URLs" at bounding box center [262, 74] width 25 height 8
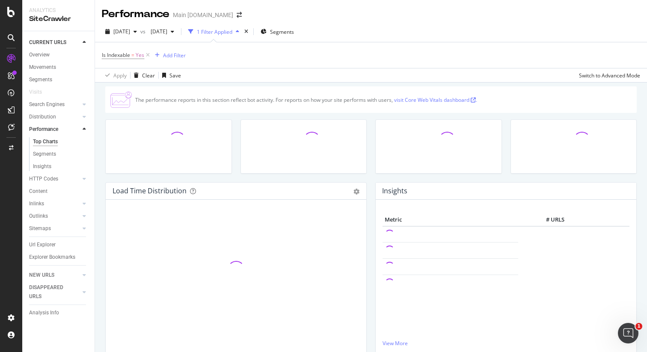
click at [443, 25] on div "[DATE] vs [DATE] 1 Filter Applied Segments" at bounding box center [371, 33] width 552 height 17
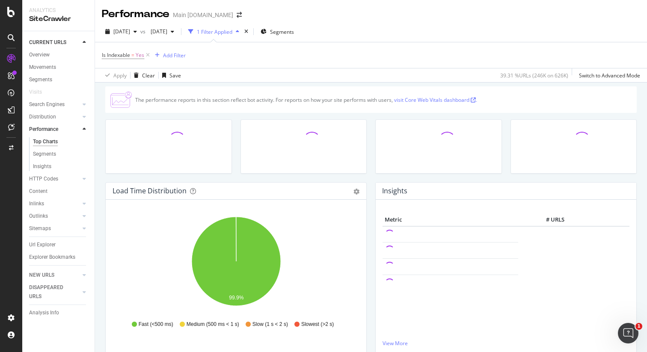
click at [557, 35] on div "[DATE] vs [DATE] 1 Filter Applied Segments" at bounding box center [371, 33] width 552 height 17
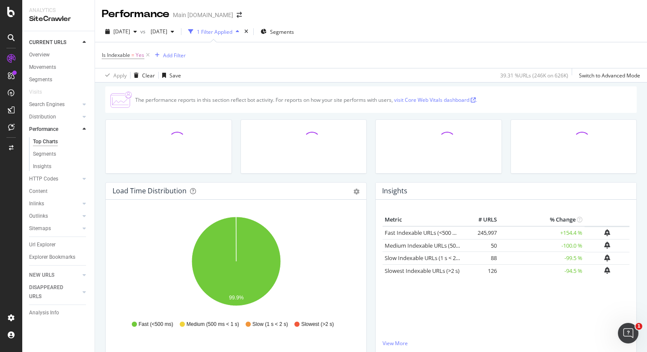
click at [560, 27] on div "[DATE] vs [DATE] 1 Filter Applied Segments" at bounding box center [371, 33] width 552 height 17
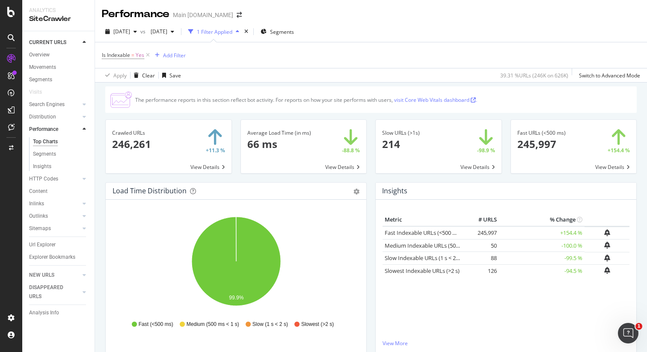
click at [599, 38] on div "[DATE] vs [DATE] 1 Filter Applied Segments" at bounding box center [371, 33] width 552 height 17
click at [596, 100] on div "The performance reports in this section reflect bot activity. For reports on ho…" at bounding box center [371, 99] width 532 height 27
click at [543, 90] on div "The performance reports in this section reflect bot activity. For reports on ho…" at bounding box center [371, 99] width 532 height 27
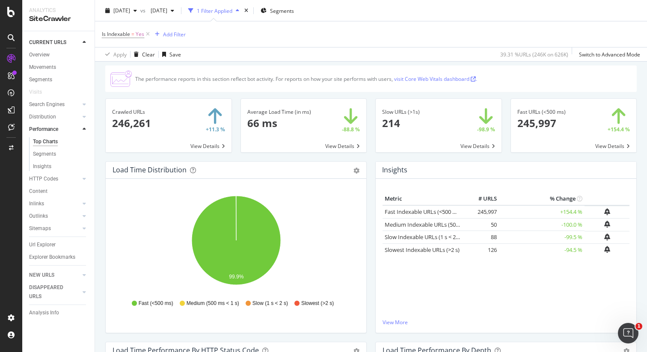
scroll to position [26, 0]
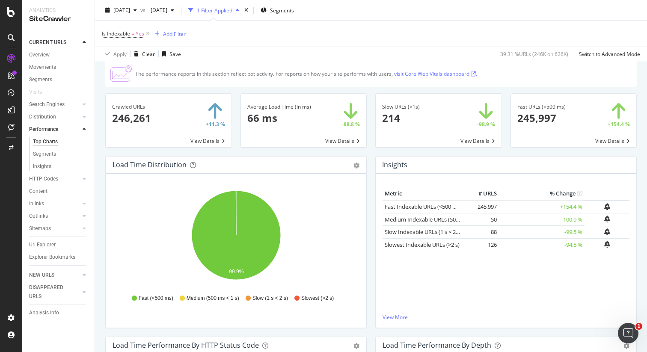
click at [525, 72] on div "The performance reports in this section reflect bot activity. For reports on ho…" at bounding box center [371, 73] width 532 height 27
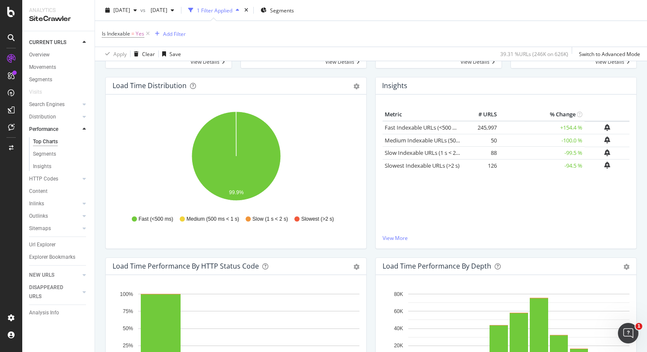
scroll to position [106, 0]
click at [578, 73] on div "Fast URLs (<500 ms) 245,997 +154.4 % View Details" at bounding box center [573, 45] width 135 height 63
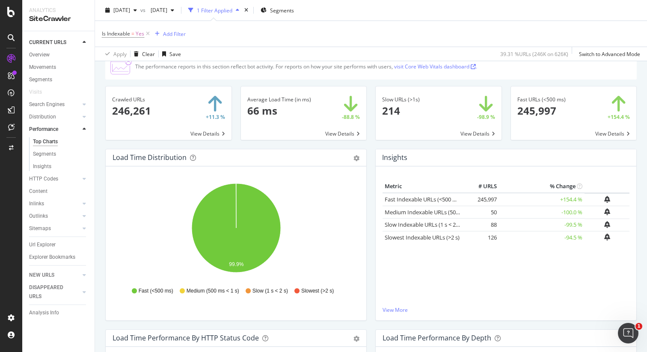
scroll to position [0, 0]
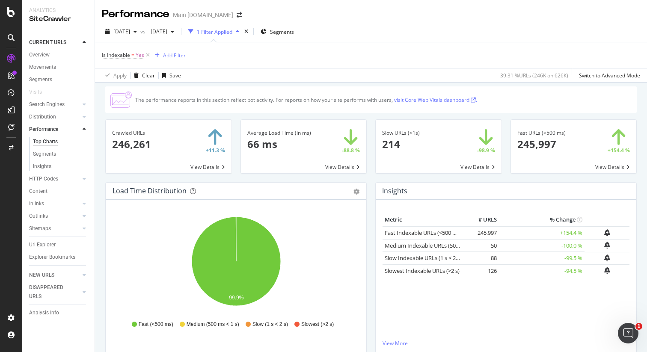
click at [583, 107] on div "The performance reports in this section reflect bot activity. For reports on ho…" at bounding box center [371, 99] width 532 height 27
click at [482, 167] on span at bounding box center [439, 146] width 126 height 53
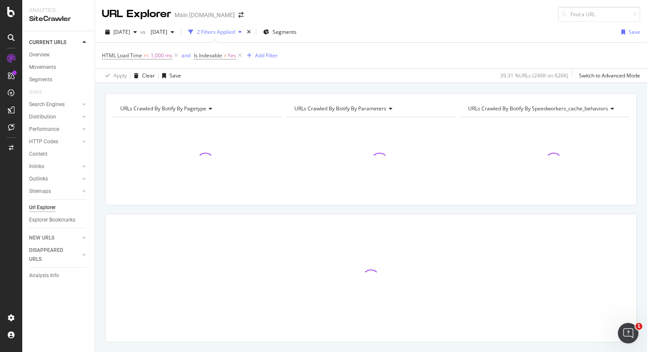
click at [455, 89] on div "URLs Crawled By Botify By pagetype Chart (by Value) Table Expand Export as CSV …" at bounding box center [371, 93] width 552 height 21
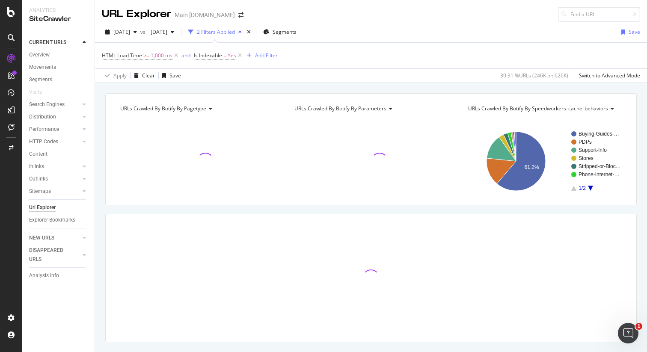
click at [538, 87] on div "URLs Crawled By Botify By pagetype Chart (by Value) Table Expand Export as CSV …" at bounding box center [371, 93] width 552 height 21
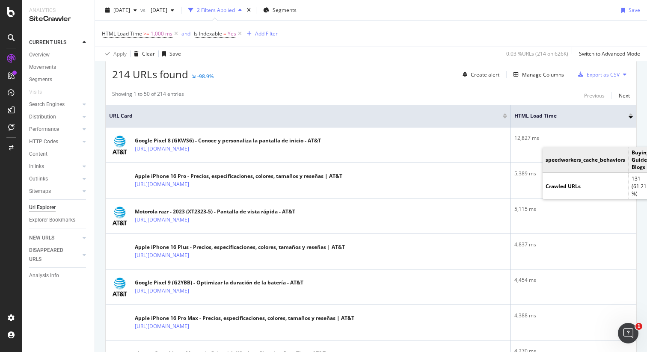
scroll to position [156, 0]
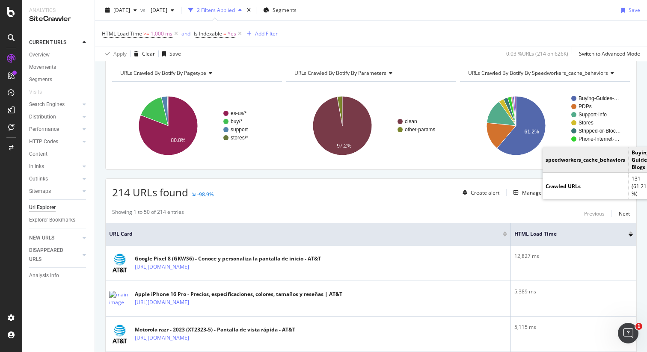
scroll to position [0, 0]
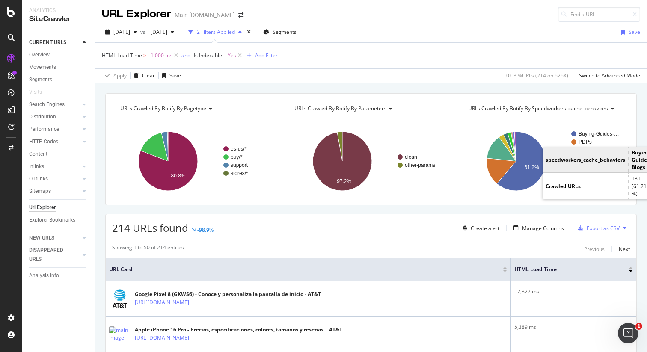
click at [259, 59] on div "Add Filter" at bounding box center [266, 55] width 23 height 7
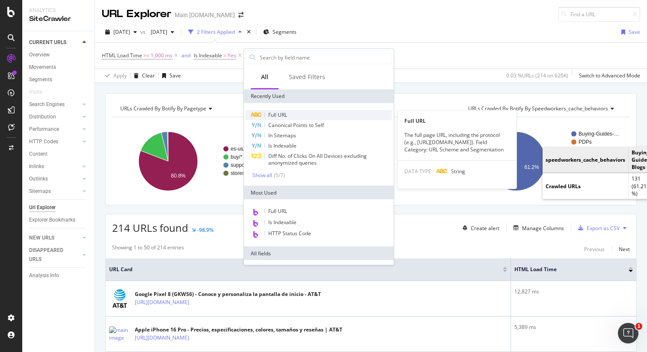
click at [300, 115] on div "Full URL" at bounding box center [319, 115] width 146 height 10
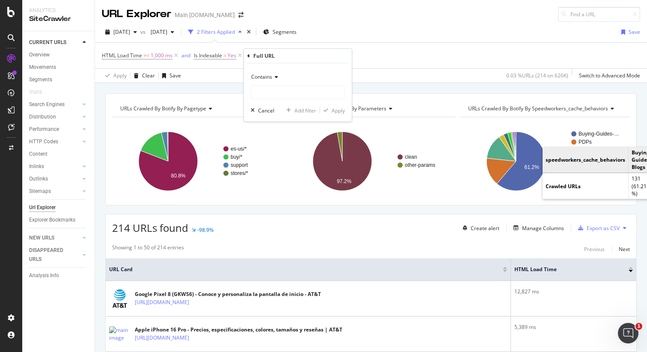
click at [274, 76] on icon at bounding box center [275, 76] width 6 height 5
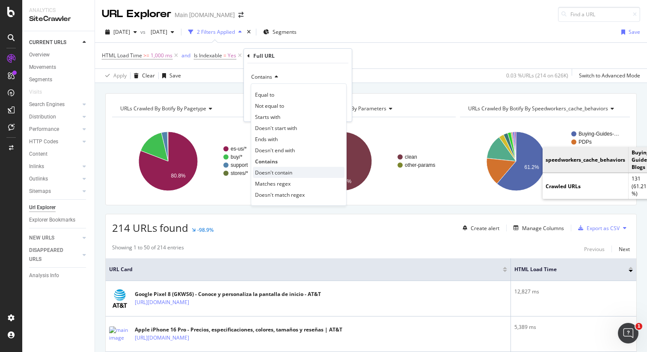
click at [291, 171] on span "Doesn't contain" at bounding box center [273, 172] width 37 height 7
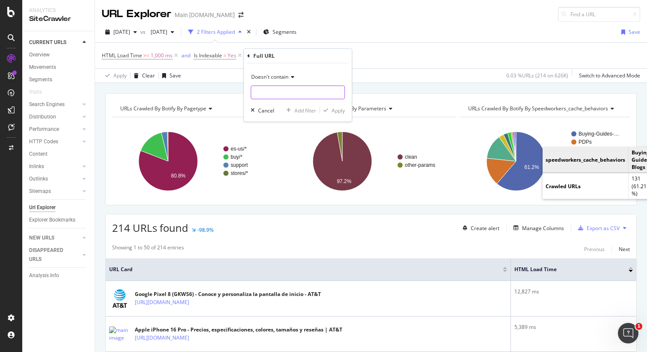
click at [291, 91] on input "text" at bounding box center [297, 93] width 93 height 14
type input "/es-us/"
click at [337, 110] on div "Apply" at bounding box center [338, 110] width 13 height 7
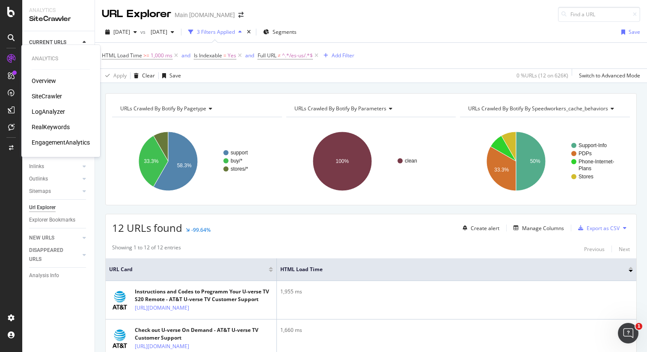
click at [43, 97] on div "SiteCrawler" at bounding box center [47, 96] width 30 height 9
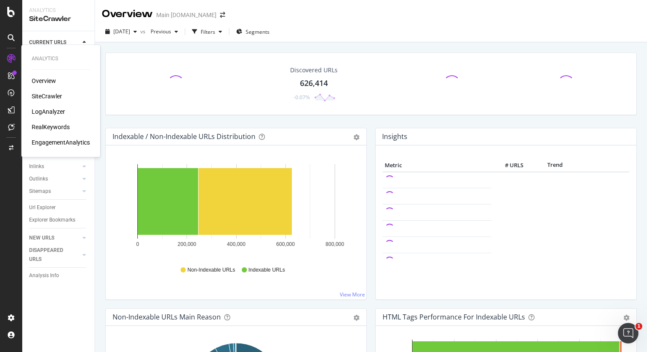
click at [53, 111] on div "LogAnalyzer" at bounding box center [48, 111] width 33 height 9
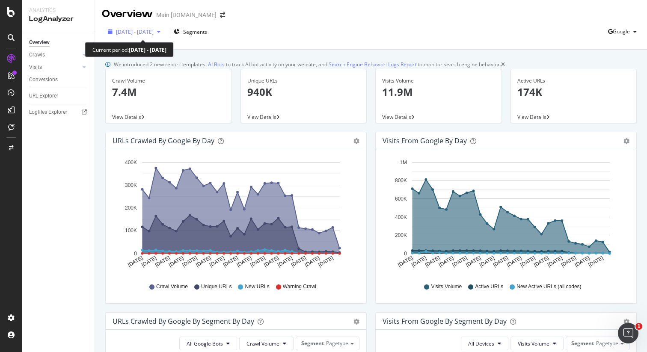
click at [154, 33] on span "[DATE] - [DATE]" at bounding box center [135, 31] width 38 height 7
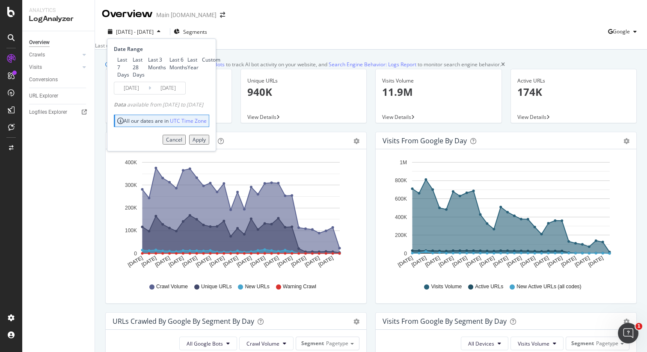
click at [169, 71] on div "Last 6 Months" at bounding box center [178, 63] width 18 height 15
type input "[DATE]"
click at [206, 143] on div "Apply" at bounding box center [199, 139] width 13 height 7
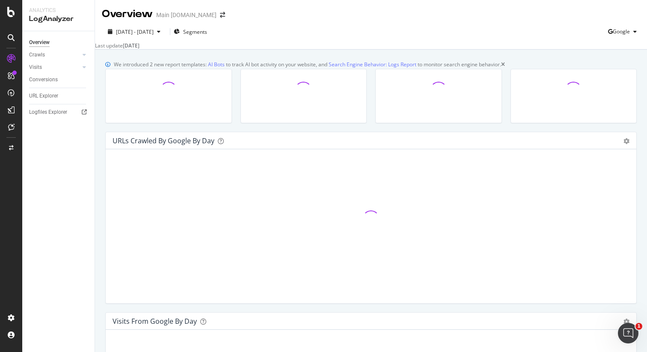
click at [4, 352] on icon "close toast" at bounding box center [2, 355] width 4 height 7
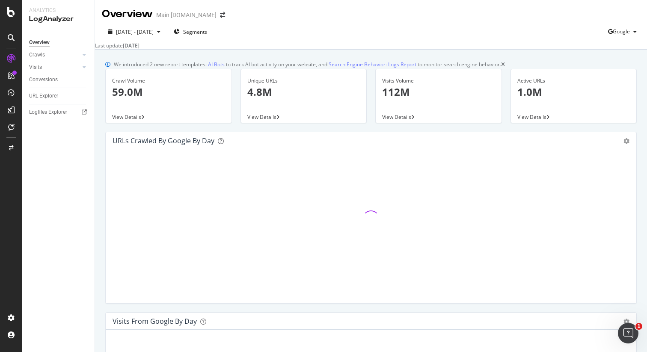
click at [547, 66] on div "We introduced 2 new report templates: AI Bots to track AI bot activity on your …" at bounding box center [371, 64] width 532 height 9
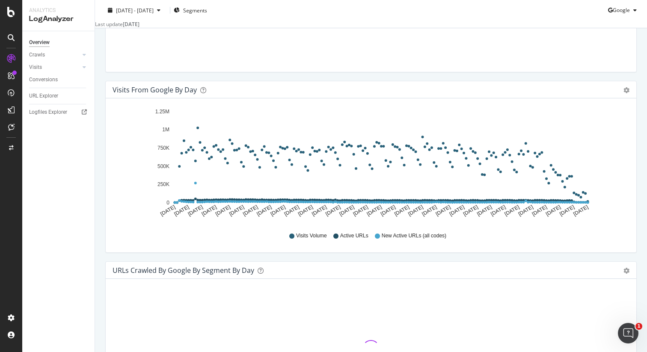
scroll to position [239, 0]
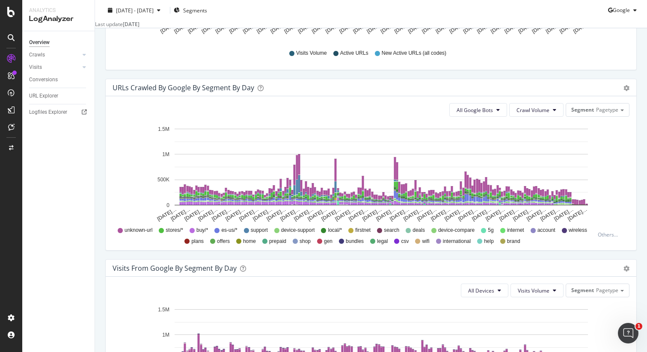
scroll to position [415, 0]
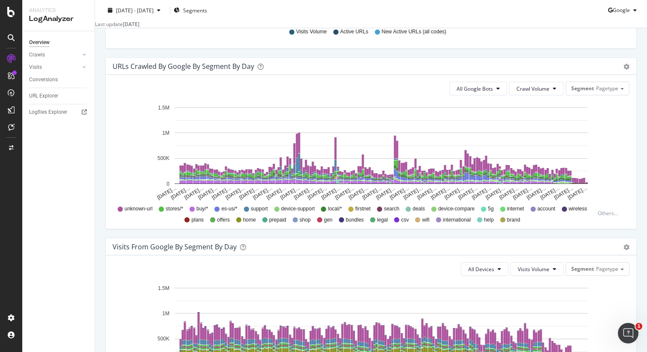
scroll to position [437, 0]
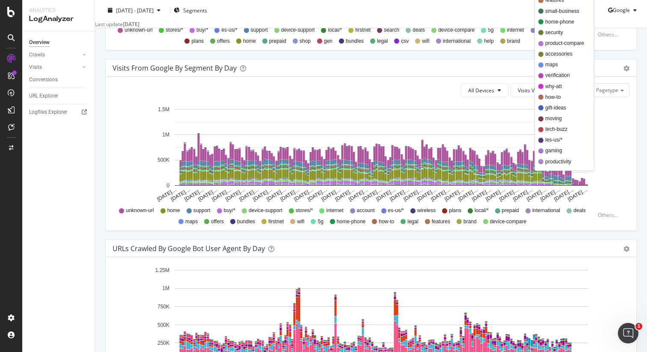
scroll to position [615, 0]
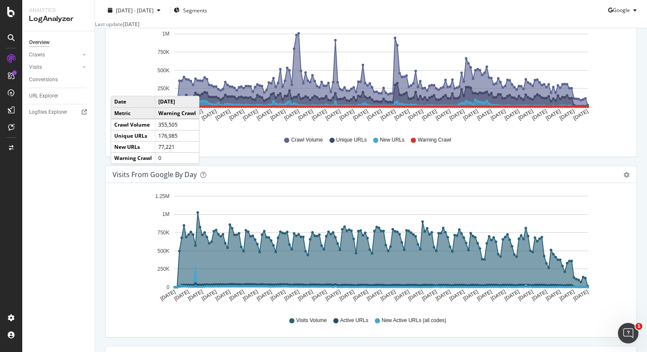
scroll to position [143, 0]
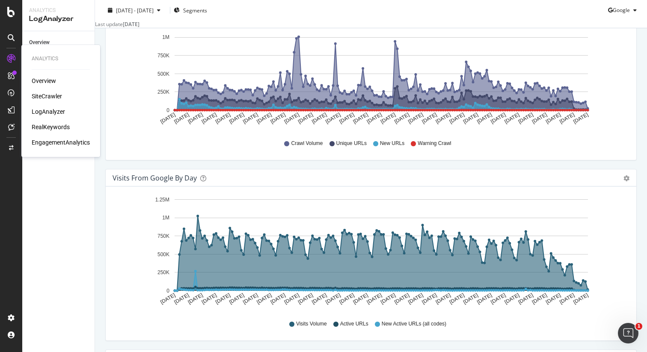
click at [42, 95] on div "SiteCrawler" at bounding box center [47, 96] width 30 height 9
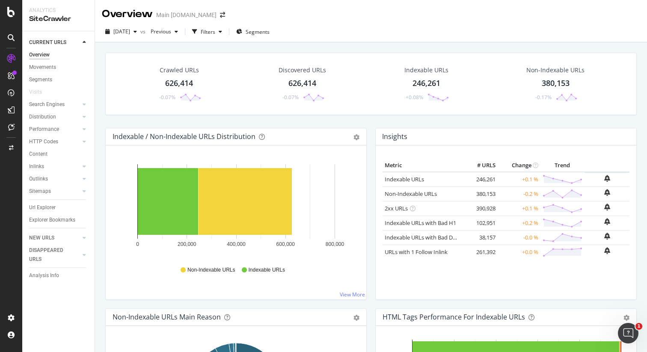
click at [529, 124] on div "Crawled URLs 626,414 -0.07% Discovered URLs 626,414 -0.07% Indexable URLs 246,2…" at bounding box center [371, 90] width 540 height 75
click at [532, 123] on div "Crawled URLs 626,414 -0.07% Discovered URLs 626,414 -0.07% Indexable URLs 246,2…" at bounding box center [371, 90] width 540 height 75
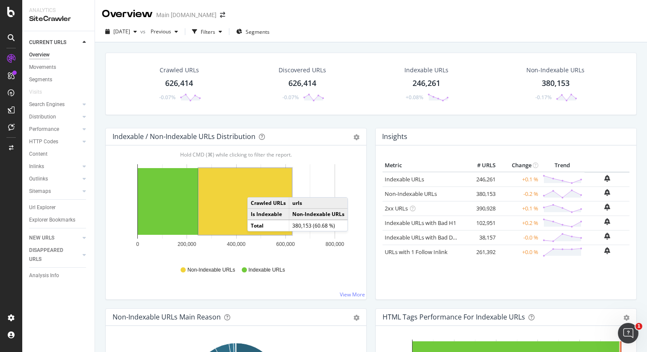
drag, startPoint x: 256, startPoint y: 207, endPoint x: 256, endPoint y: 189, distance: 18.4
click at [256, 189] on rect "A chart." at bounding box center [245, 201] width 93 height 67
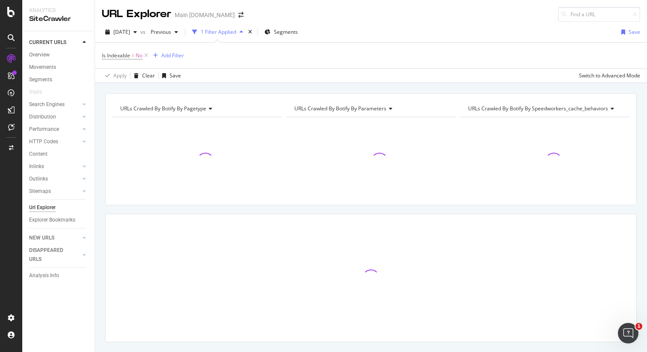
click at [549, 87] on div "URLs Crawled By Botify By pagetype Chart (by Value) Table Expand Export as CSV …" at bounding box center [371, 93] width 552 height 21
click at [521, 85] on div "URLs Crawled By Botify By pagetype Chart (by Value) Table Expand Export as CSV …" at bounding box center [371, 93] width 552 height 21
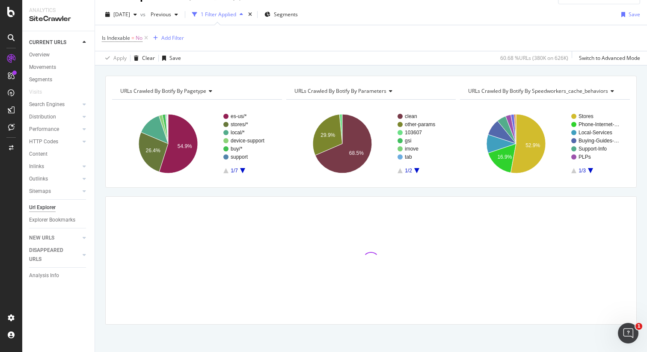
scroll to position [20, 0]
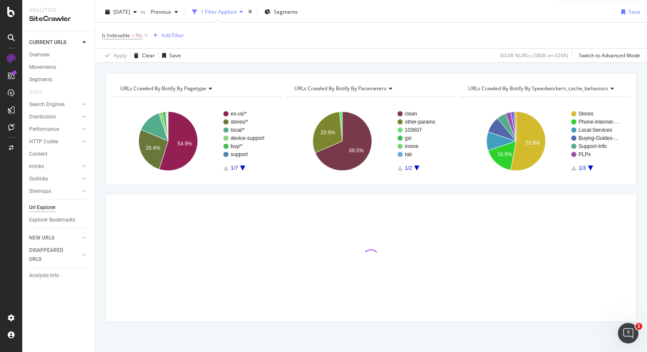
click at [513, 66] on div "URLs Crawled By Botify By pagetype Chart (by Value) Table Expand Export as CSV …" at bounding box center [371, 73] width 552 height 21
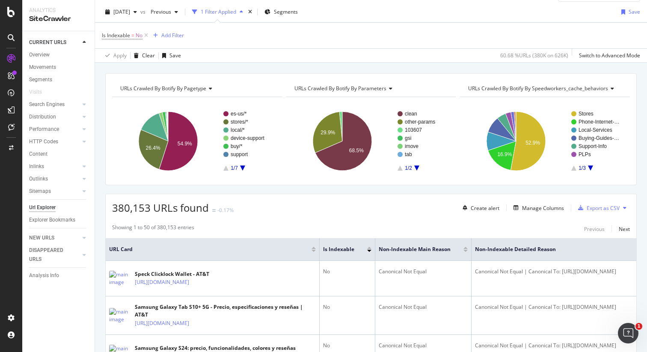
click at [484, 65] on div "URLs Crawled By Botify By pagetype Chart (by Value) Table Expand Export as CSV …" at bounding box center [371, 73] width 552 height 21
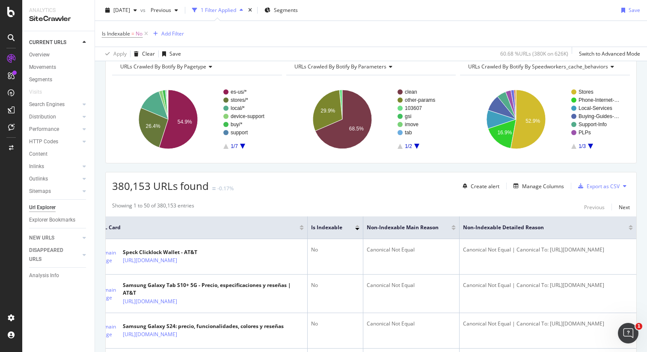
scroll to position [0, 0]
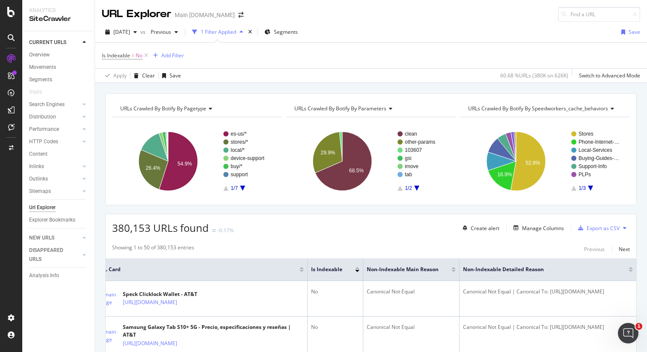
click at [452, 90] on div "URLs Crawled By Botify By pagetype Chart (by Value) Table Expand Export as CSV …" at bounding box center [371, 93] width 552 height 21
click at [37, 205] on div "Url Explorer" at bounding box center [42, 207] width 27 height 9
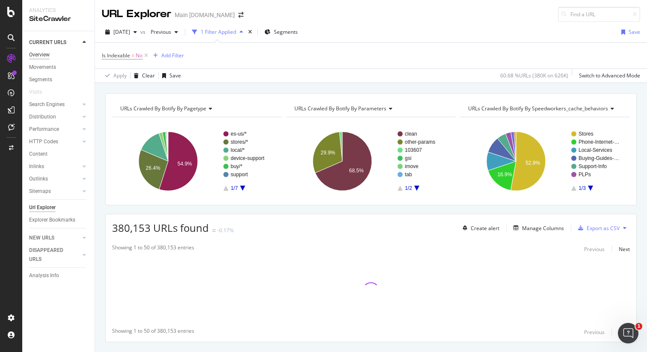
click at [47, 56] on div "Overview" at bounding box center [39, 55] width 21 height 9
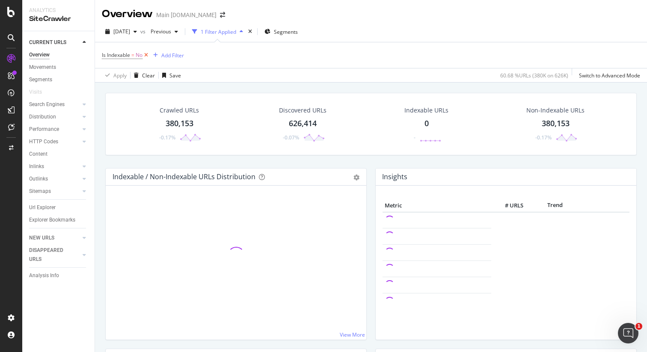
click at [146, 55] on icon at bounding box center [146, 55] width 7 height 9
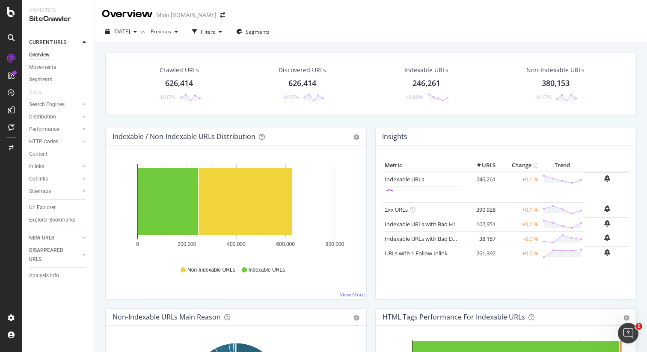
click at [539, 121] on div "Crawled URLs 626,414 -0.07% Discovered URLs 626,414 -0.07% Indexable URLs 246,2…" at bounding box center [371, 90] width 540 height 75
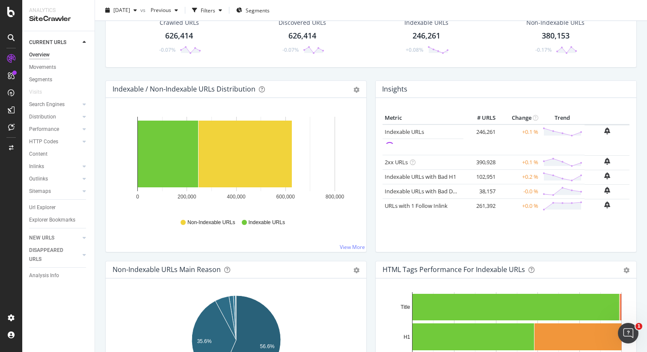
scroll to position [48, 0]
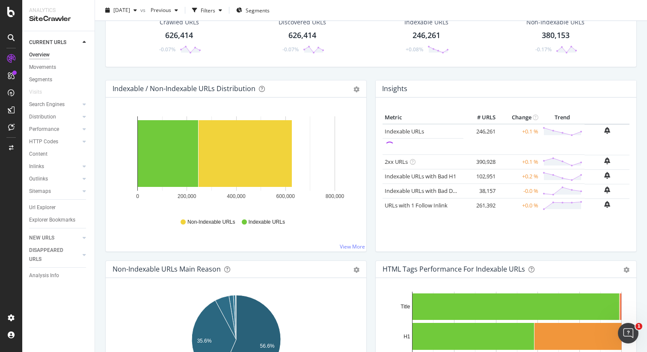
click at [562, 71] on div "Crawled URLs 626,414 -0.07% Discovered URLs 626,414 -0.07% Indexable URLs 246,2…" at bounding box center [371, 42] width 540 height 75
click at [563, 71] on div "Crawled URLs 626,414 -0.07% Discovered URLs 626,414 -0.07% Indexable URLs 246,2…" at bounding box center [371, 42] width 540 height 75
click at [538, 252] on div "Insights Metric # URLS Change Trend Indexable URLs 246,261 +0.1 % 2xx URLs" at bounding box center [506, 170] width 270 height 181
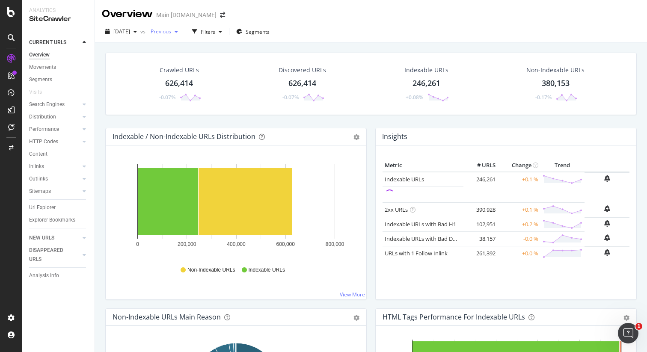
click at [178, 34] on icon "button" at bounding box center [176, 31] width 3 height 5
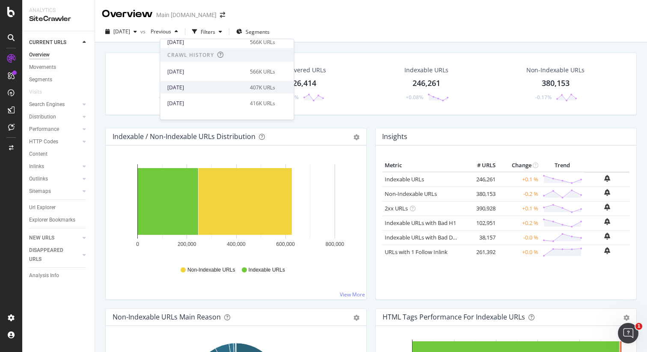
scroll to position [164, 0]
click at [241, 73] on div "2025 May. 18th" at bounding box center [205, 70] width 77 height 8
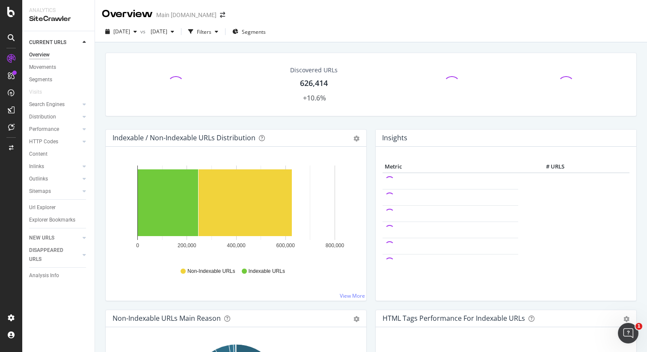
click at [411, 45] on div "Discovered URLs 626,414 +10.6% Indexable / Non-Indexable URLs Distribution Bar …" at bounding box center [371, 218] width 552 height 352
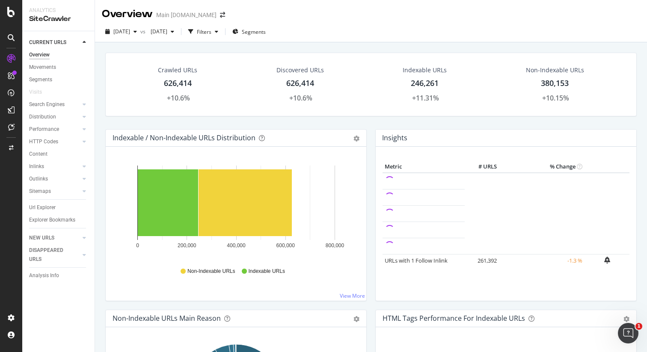
click at [587, 44] on div "Crawled URLs 626,414 +10.6% Discovered URLs 626,414 +10.6% Indexable URLs 246,2…" at bounding box center [371, 218] width 552 height 352
click at [601, 45] on div "Crawled URLs 626,414 +10.6% Discovered URLs 626,414 +10.6% Indexable URLs 246,2…" at bounding box center [371, 218] width 552 height 352
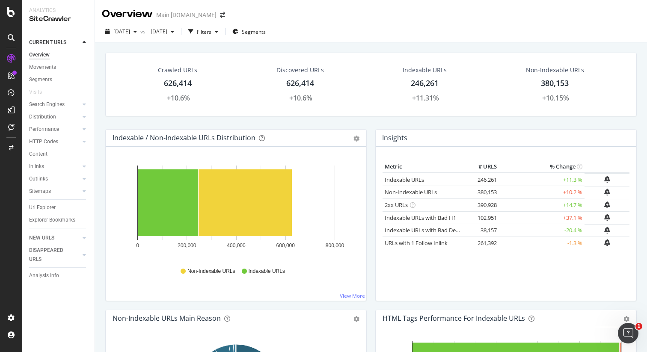
click at [602, 45] on div "Crawled URLs 626,414 +10.6% Discovered URLs 626,414 +10.6% Indexable URLs 246,2…" at bounding box center [371, 218] width 552 height 352
click at [424, 101] on div "+11.31%" at bounding box center [425, 98] width 27 height 10
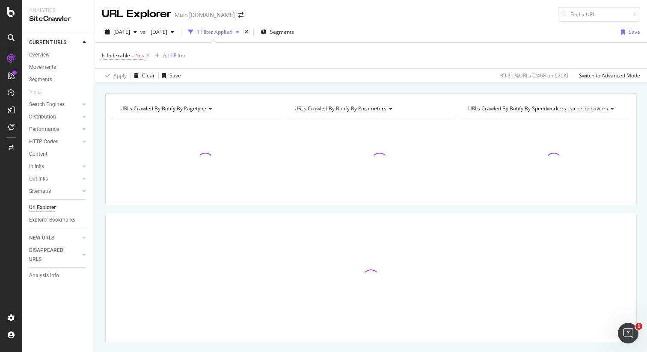
click at [431, 89] on div "URLs Crawled By Botify By pagetype Chart (by Value) Table Expand Export as CSV …" at bounding box center [371, 93] width 552 height 21
click at [565, 85] on div "URLs Crawled By Botify By pagetype Chart (by Value) Table Expand Export as CSV …" at bounding box center [371, 93] width 552 height 21
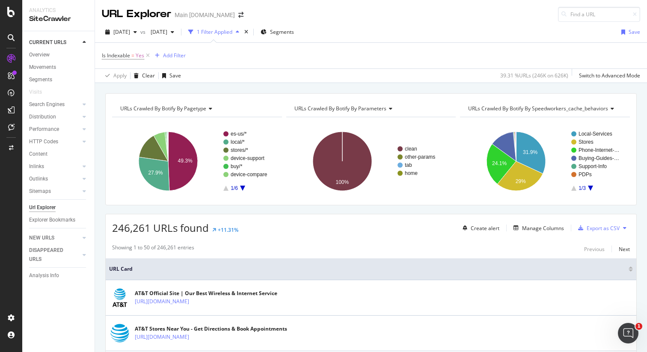
click at [482, 86] on div "URLs Crawled By Botify By pagetype Chart (by Value) Table Expand Export as CSV …" at bounding box center [371, 93] width 552 height 21
click at [498, 86] on div "URLs Crawled By Botify By pagetype Chart (by Value) Table Expand Export as CSV …" at bounding box center [371, 93] width 552 height 21
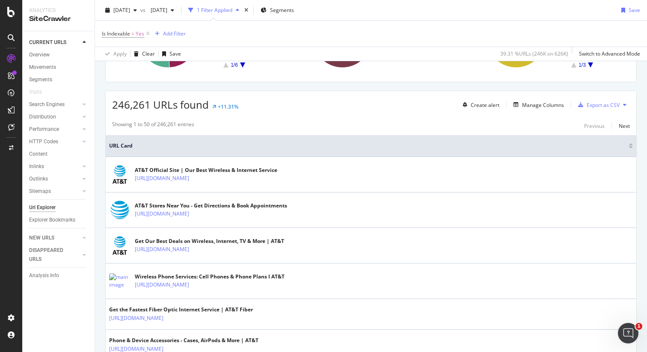
scroll to position [104, 0]
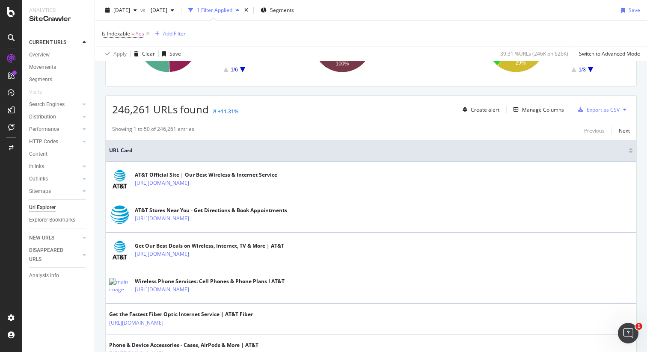
scroll to position [117, 0]
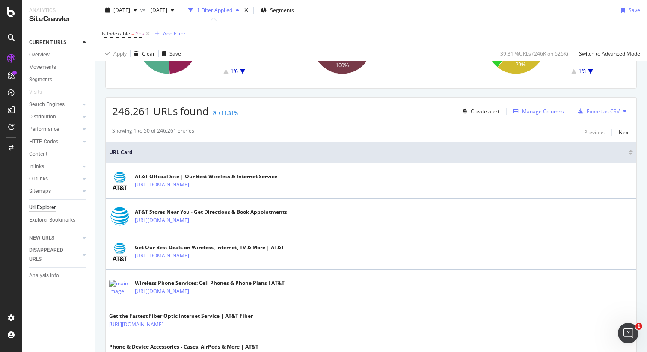
click at [535, 113] on div "Manage Columns" at bounding box center [543, 111] width 42 height 7
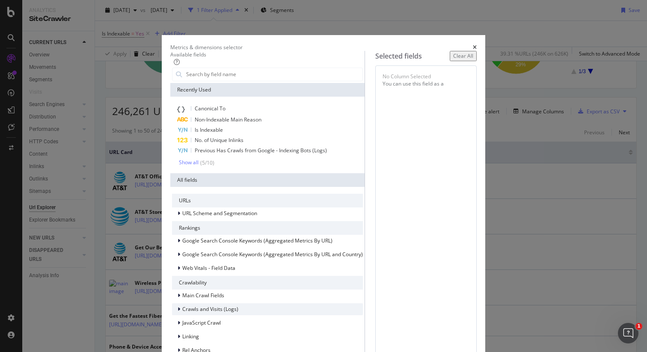
scroll to position [0, 0]
click at [202, 80] on input "modal" at bounding box center [273, 74] width 177 height 13
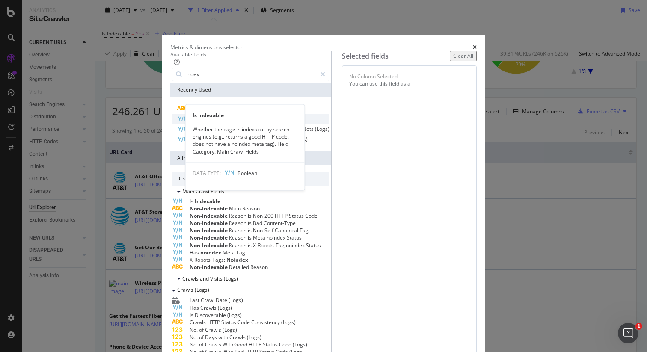
type input "index"
click at [246, 124] on div "Is Indexable" at bounding box center [250, 119] width 157 height 10
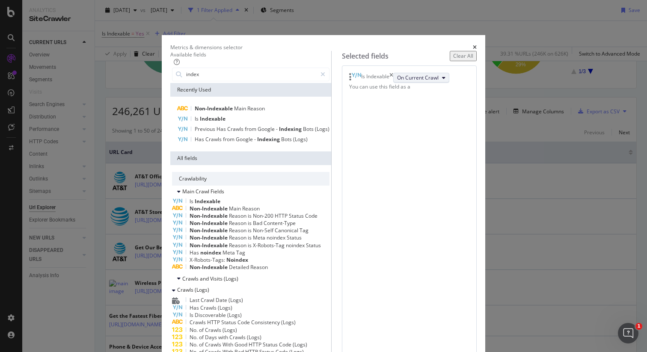
click at [397, 81] on span "On Current Crawl" at bounding box center [418, 77] width 42 height 7
click at [377, 145] on span "Diff Between Crawls" at bounding box center [375, 147] width 48 height 8
drag, startPoint x: 491, startPoint y: 322, endPoint x: 497, endPoint y: 303, distance: 20.2
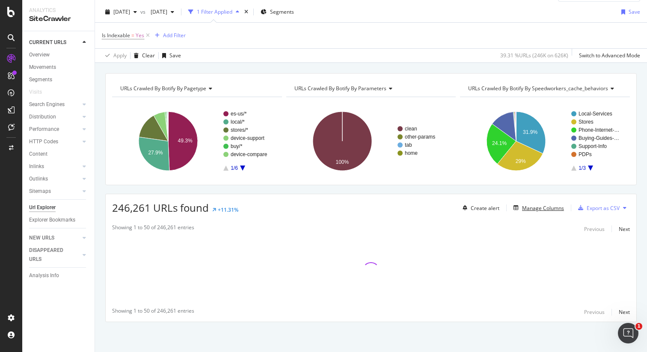
scroll to position [20, 0]
click at [463, 69] on div "URLs Crawled By Botify By pagetype Chart (by Value) Table Expand Export as CSV …" at bounding box center [371, 73] width 552 height 21
click at [533, 66] on div "URLs Crawled By Botify By pagetype Chart (by Value) Table Expand Export as CSV …" at bounding box center [371, 73] width 552 height 21
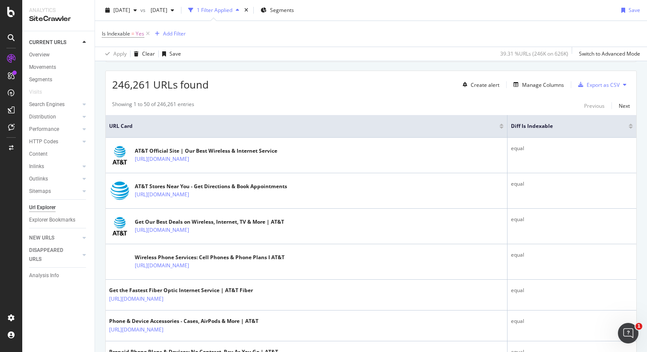
scroll to position [134, 0]
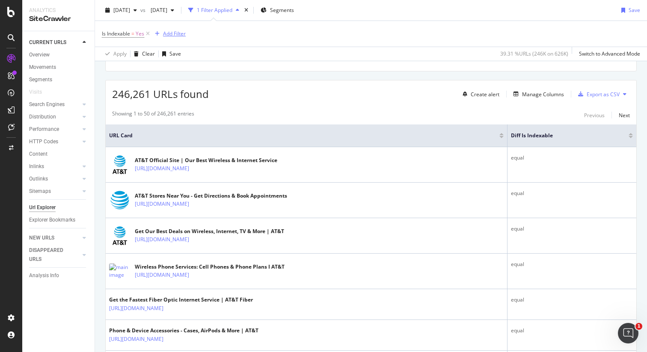
click at [167, 36] on div "Add Filter" at bounding box center [174, 33] width 23 height 7
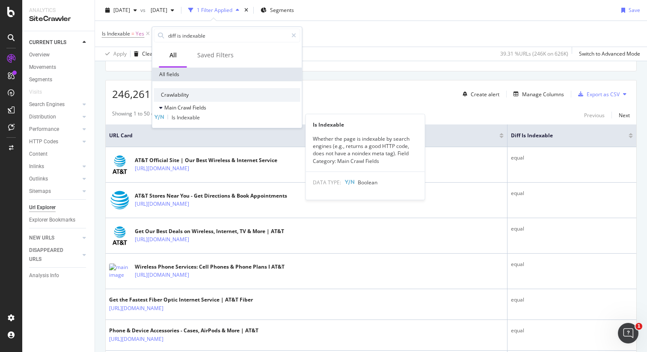
type input "diff is indexable"
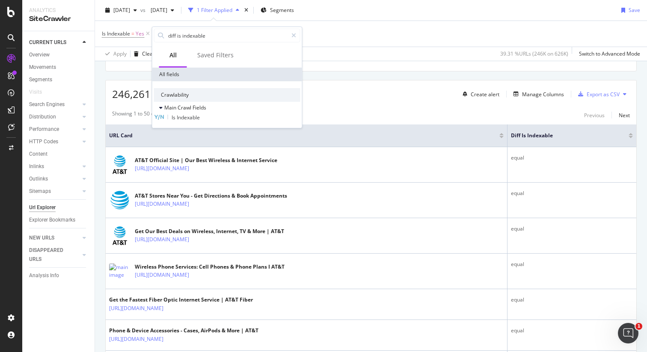
click at [235, 115] on div "Is Indexable" at bounding box center [227, 117] width 146 height 7
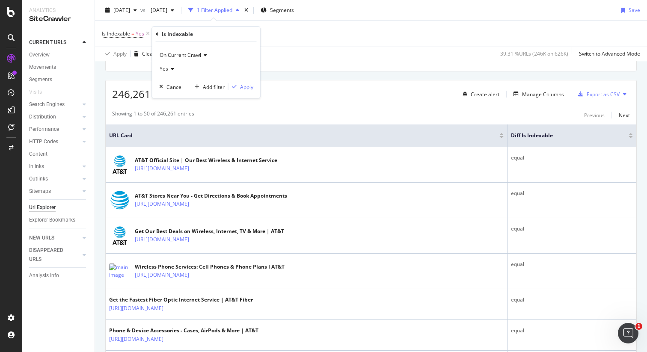
click at [171, 70] on icon at bounding box center [171, 68] width 6 height 5
click at [193, 55] on span "On Current Crawl" at bounding box center [181, 54] width 42 height 7
click at [185, 92] on span "Diff Between Crawls" at bounding box center [187, 95] width 48 height 7
click at [180, 71] on icon at bounding box center [182, 68] width 6 height 5
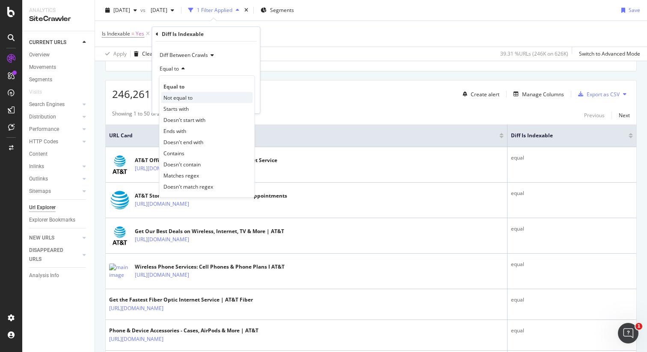
click at [185, 100] on span "Not equal to" at bounding box center [177, 97] width 29 height 7
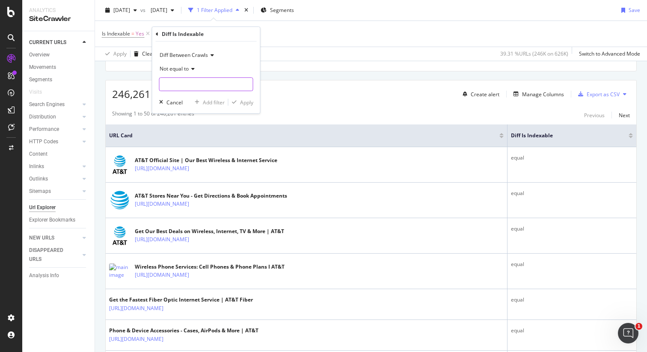
click at [190, 85] on input "text" at bounding box center [206, 84] width 93 height 14
click at [191, 93] on span "equal" at bounding box center [190, 95] width 57 height 7
type input "equal"
click at [252, 104] on div "Apply" at bounding box center [246, 102] width 13 height 7
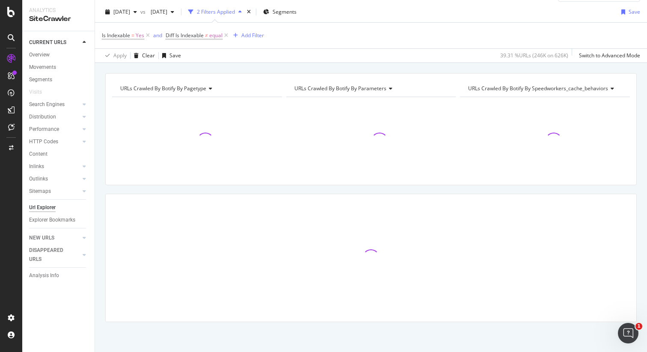
scroll to position [20, 0]
click at [466, 69] on div "URLs Crawled By Botify By pagetype Chart (by Value) Table Expand Export as CSV …" at bounding box center [371, 73] width 552 height 21
click at [588, 68] on div "URLs Crawled By Botify By pagetype Chart (by Value) Table Expand Export as CSV …" at bounding box center [371, 73] width 552 height 21
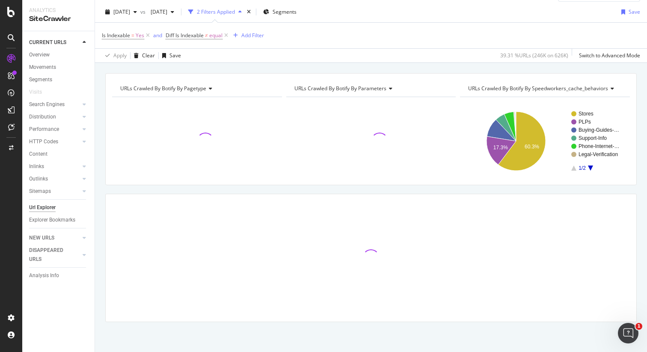
click at [586, 69] on div "URLs Crawled By Botify By pagetype Chart (by Value) Table Expand Export as CSV …" at bounding box center [371, 73] width 552 height 21
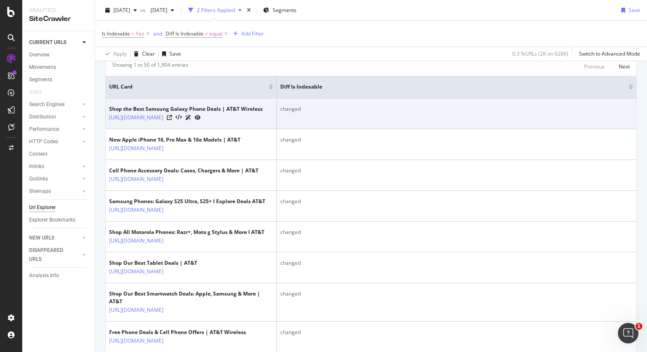
scroll to position [162, 0]
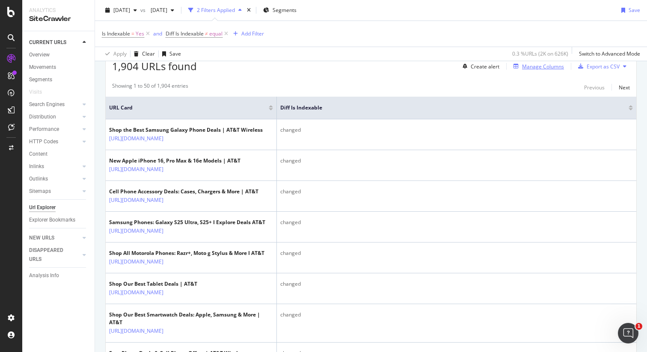
click at [539, 68] on div "Manage Columns" at bounding box center [543, 66] width 42 height 7
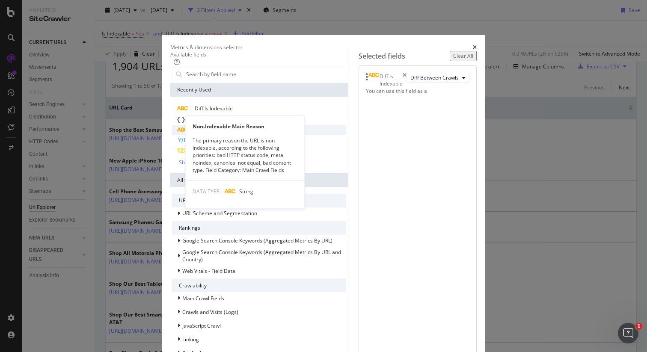
click at [209, 132] on span "Non-Indexable Main Reason" at bounding box center [228, 129] width 67 height 7
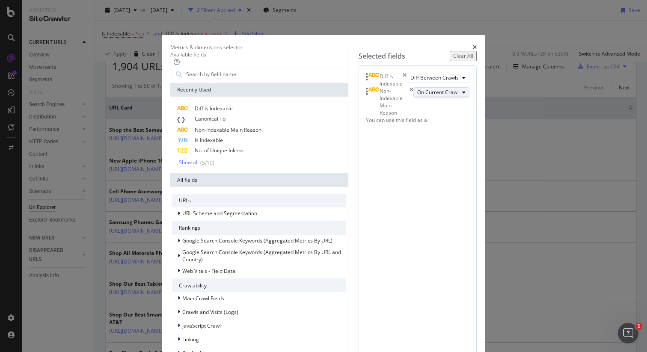
click at [417, 96] on span "On Current Crawl" at bounding box center [438, 92] width 42 height 7
click at [379, 178] on span "Diff Between Crawls" at bounding box center [375, 179] width 48 height 8
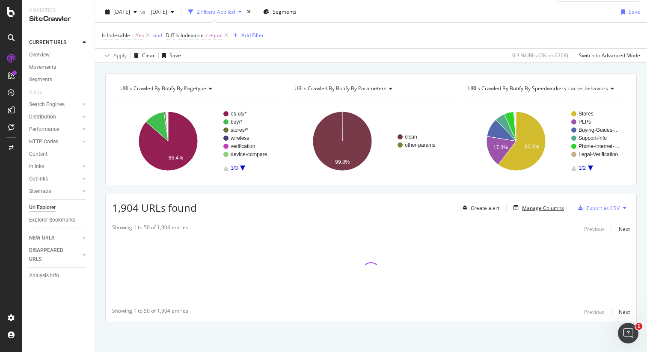
scroll to position [20, 0]
click at [508, 71] on div "URLs Crawled By Botify By pagetype Chart (by Value) Table Expand Export as CSV …" at bounding box center [371, 73] width 552 height 21
click at [592, 66] on div "URLs Crawled By Botify By pagetype Chart (by Value) Table Expand Export as CSV …" at bounding box center [371, 73] width 552 height 21
drag, startPoint x: 581, startPoint y: 65, endPoint x: 578, endPoint y: 69, distance: 5.2
click at [581, 65] on div "URLs Crawled By Botify By pagetype Chart (by Value) Table Expand Export as CSV …" at bounding box center [371, 73] width 552 height 21
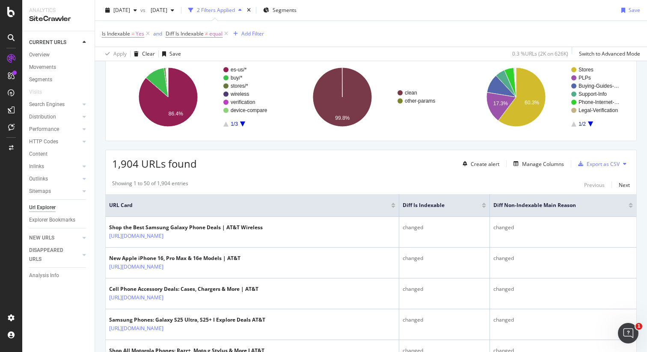
scroll to position [45, 0]
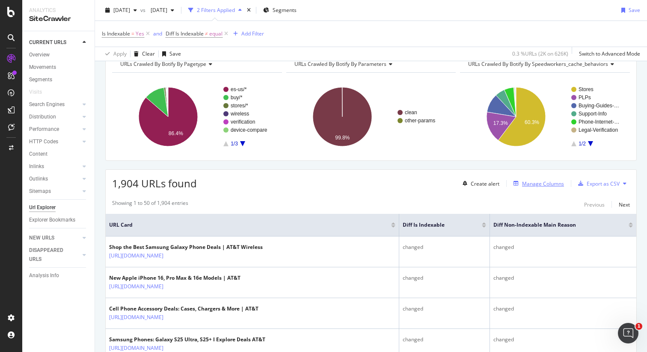
click at [543, 186] on div "Manage Columns" at bounding box center [543, 183] width 42 height 7
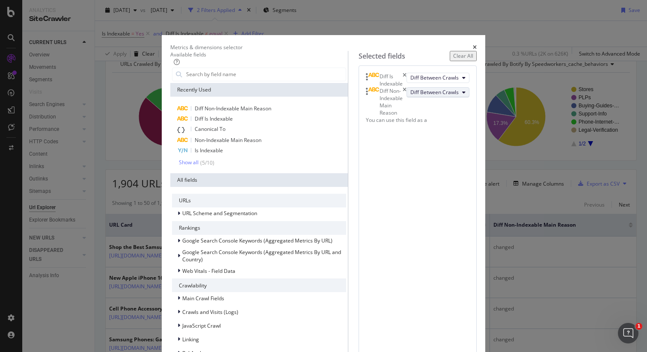
click at [410, 96] on span "Diff Between Crawls" at bounding box center [434, 92] width 48 height 7
click at [382, 160] on span "On Compared Crawl" at bounding box center [376, 164] width 51 height 8
drag, startPoint x: 493, startPoint y: 322, endPoint x: 517, endPoint y: 326, distance: 24.2
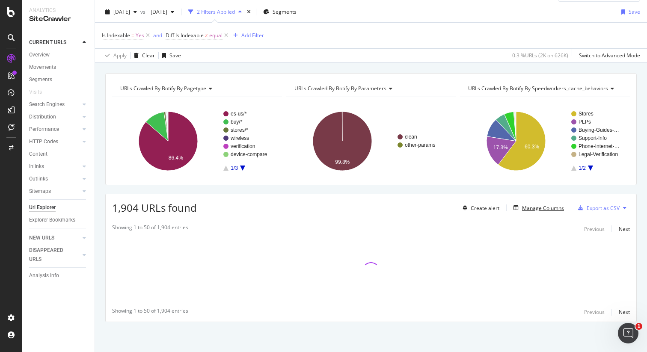
scroll to position [20, 0]
click at [556, 191] on div "URLs Crawled By Botify By pagetype Chart (by Value) Table Expand Export as CSV …" at bounding box center [371, 212] width 552 height 279
click at [600, 188] on div "URLs Crawled By Botify By pagetype Chart (by Value) Table Expand Export as CSV …" at bounding box center [371, 212] width 552 height 279
click at [526, 206] on div "Manage Columns" at bounding box center [543, 208] width 42 height 7
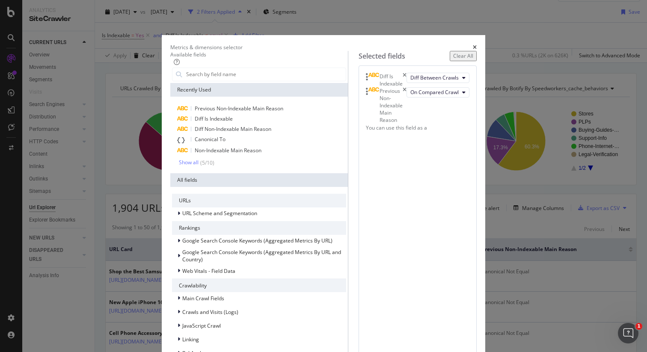
scroll to position [0, 0]
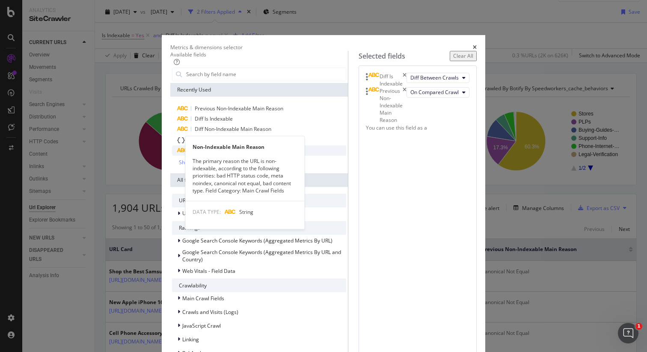
click at [214, 154] on span "Non-Indexable Main Reason" at bounding box center [228, 150] width 67 height 7
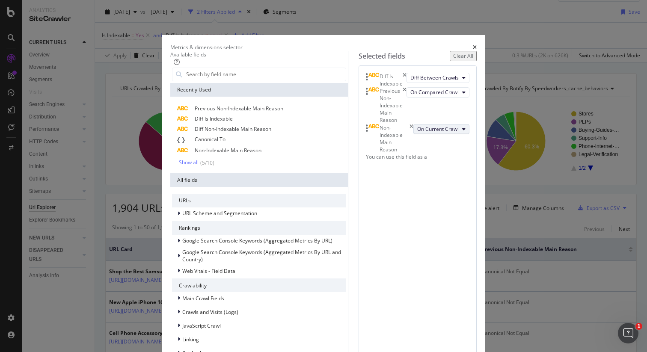
click at [413, 134] on button "On Current Crawl" at bounding box center [441, 129] width 56 height 10
drag, startPoint x: 380, startPoint y: 178, endPoint x: 386, endPoint y: 186, distance: 10.0
click at [380, 178] on span "On Current Crawl" at bounding box center [375, 180] width 48 height 8
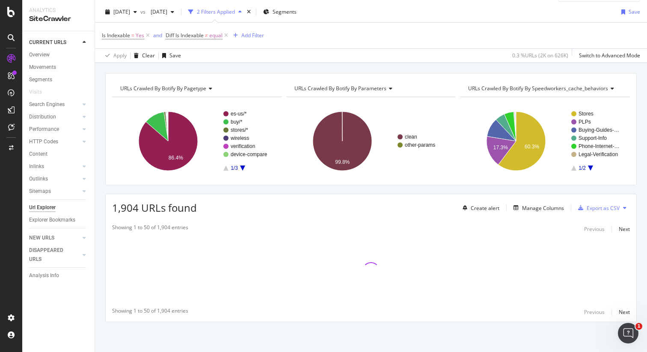
click at [524, 70] on div "URLs Crawled By Botify By pagetype Chart (by Value) Table Expand Export as CSV …" at bounding box center [371, 73] width 552 height 21
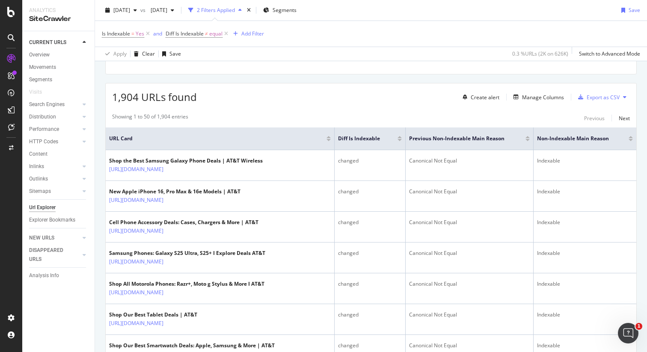
scroll to position [132, 0]
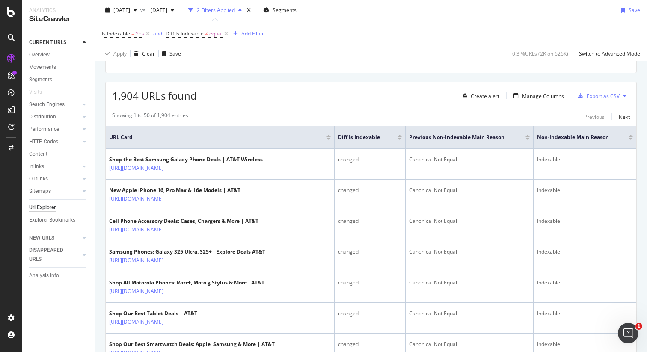
click at [393, 101] on div "1,904 URLs found Create alert Manage Columns Export as CSV" at bounding box center [371, 92] width 531 height 21
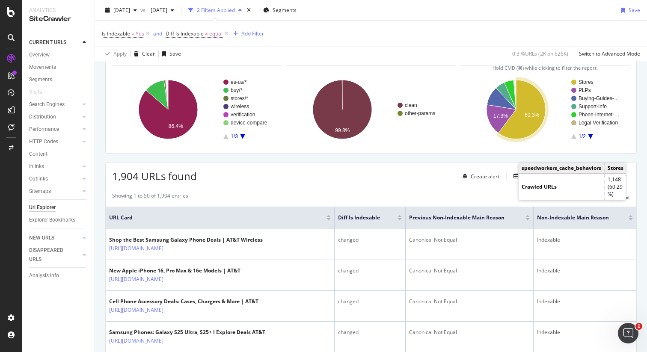
scroll to position [53, 0]
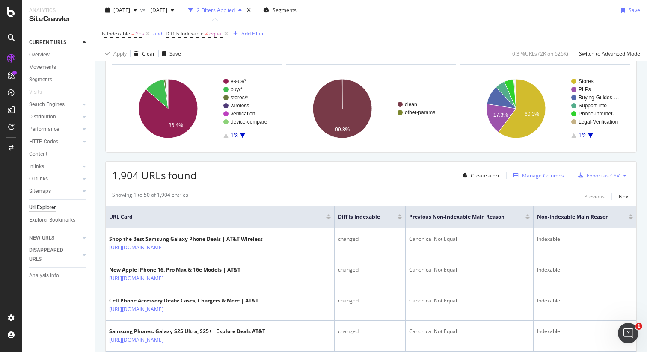
click at [523, 175] on div "Manage Columns" at bounding box center [543, 175] width 42 height 7
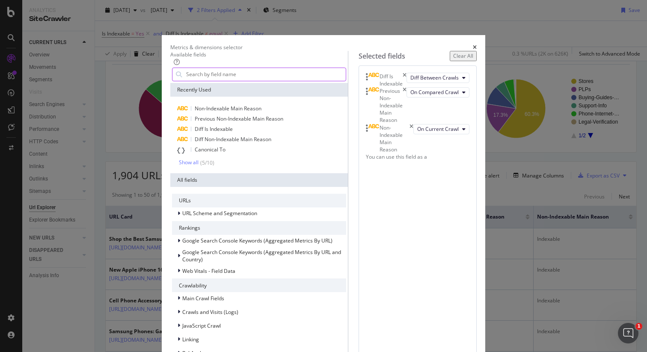
click at [206, 80] on input "modal" at bounding box center [265, 74] width 160 height 13
click at [198, 155] on div "Canonical To" at bounding box center [259, 150] width 174 height 11
click at [414, 162] on span "On Current Crawl" at bounding box center [435, 158] width 42 height 7
click at [374, 226] on span "On Compared Crawl" at bounding box center [375, 228] width 48 height 8
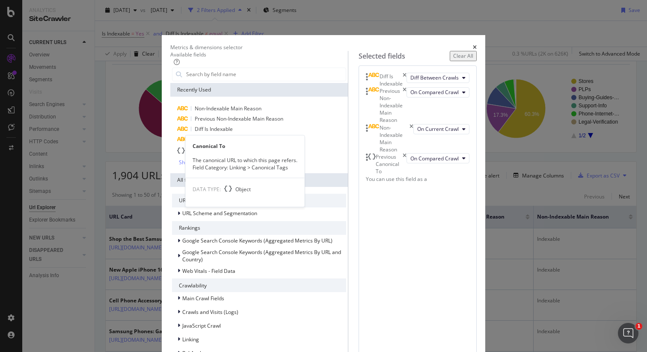
drag, startPoint x: 217, startPoint y: 154, endPoint x: 256, endPoint y: 180, distance: 46.9
click at [217, 154] on div "Canonical To" at bounding box center [259, 150] width 174 height 11
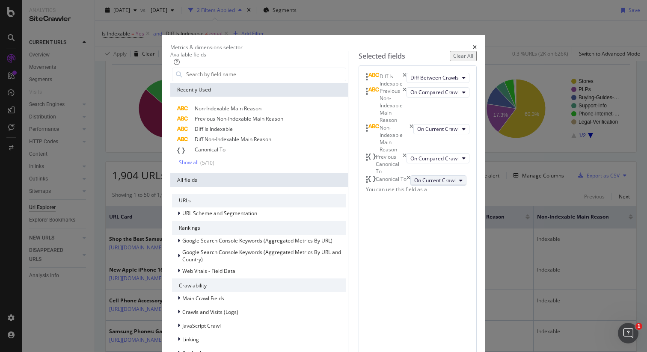
click at [414, 184] on span "On Current Crawl" at bounding box center [435, 180] width 42 height 7
drag, startPoint x: 376, startPoint y: 245, endPoint x: 378, endPoint y: 249, distance: 4.4
click at [376, 245] on span "On Current Crawl" at bounding box center [375, 244] width 48 height 8
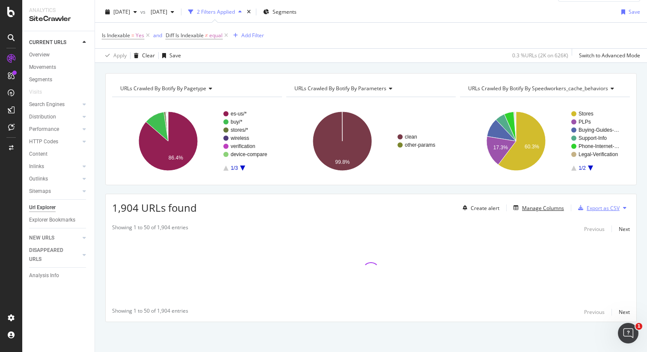
scroll to position [20, 0]
click at [525, 68] on div "URLs Crawled By Botify By pagetype Chart (by Value) Table Expand Export as CSV …" at bounding box center [371, 73] width 552 height 21
click at [599, 69] on div "URLs Crawled By Botify By pagetype Chart (by Value) Table Expand Export as CSV …" at bounding box center [371, 73] width 552 height 21
click at [586, 68] on div "URLs Crawled By Botify By pagetype Chart (by Value) Table Expand Export as CSV …" at bounding box center [371, 73] width 552 height 21
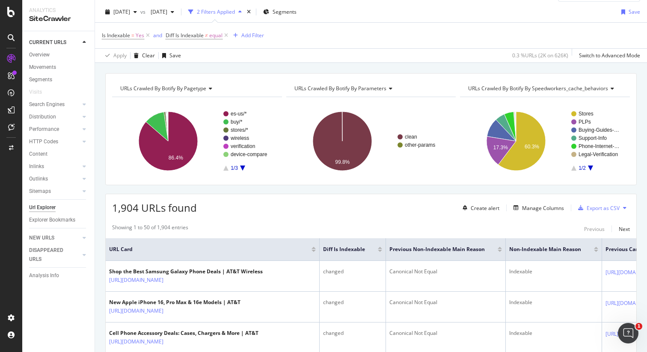
click at [575, 64] on div "URLs Crawled By Botify By pagetype Chart (by Value) Table Expand Export as CSV …" at bounding box center [371, 73] width 552 height 21
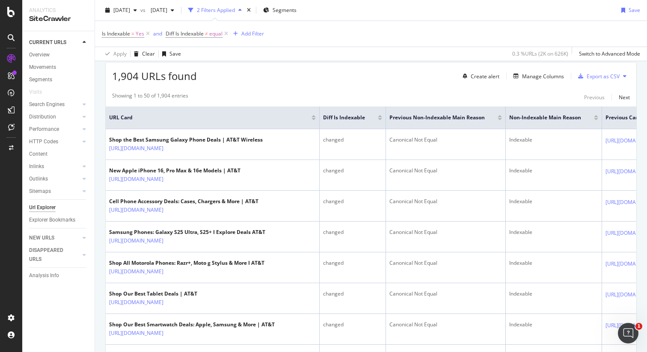
scroll to position [155, 0]
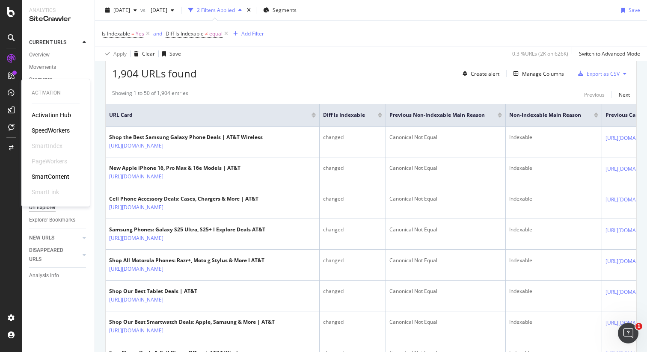
click at [57, 113] on div "Activation Hub" at bounding box center [51, 115] width 39 height 9
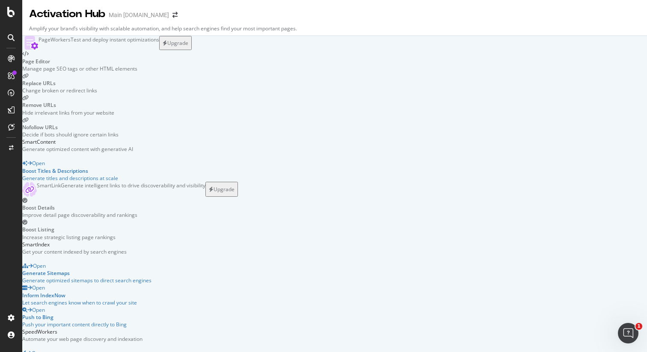
click at [67, 77] on div "PageWorkers Test and deploy instant optimizations Upgrade Page Editor Manage pa…" at bounding box center [334, 215] width 625 height 358
click at [51, 46] on div "PageWorkers Test and deploy instant optimizations Upgrade Page Editor Manage pa…" at bounding box center [334, 215] width 625 height 358
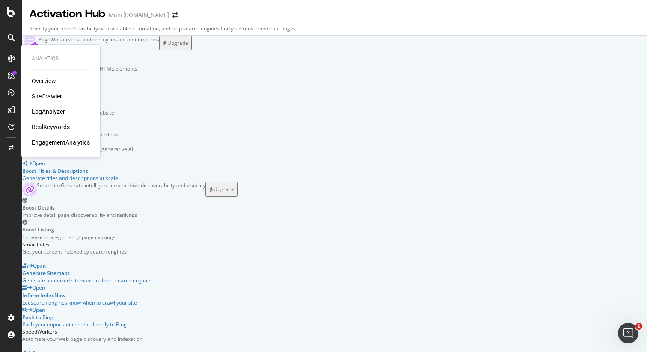
click at [45, 114] on div "LogAnalyzer" at bounding box center [48, 111] width 33 height 9
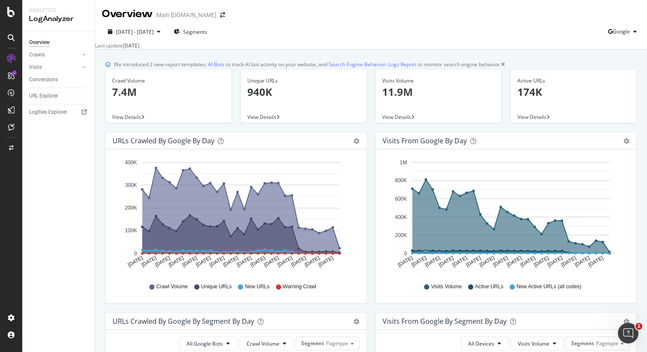
click at [594, 63] on div "We introduced 2 new report templates: AI Bots to track AI bot activity on your …" at bounding box center [371, 64] width 532 height 9
click at [82, 53] on div at bounding box center [84, 55] width 9 height 9
click at [51, 128] on div "SpeedWorkers" at bounding box center [51, 130] width 38 height 9
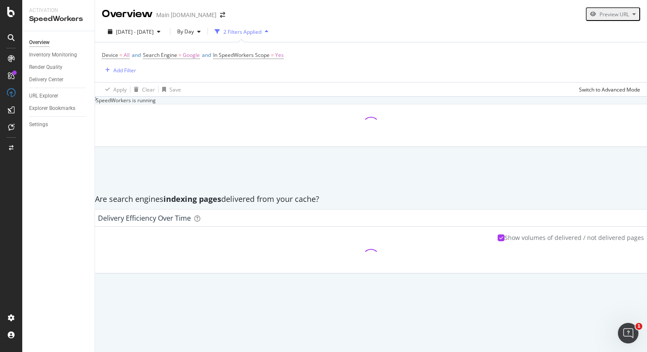
click at [156, 104] on div "SpeedWorkers is running" at bounding box center [123, 100] width 65 height 7
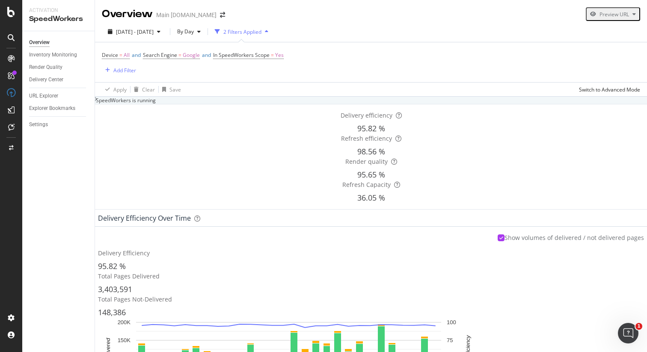
click at [156, 104] on div "SpeedWorkers is running" at bounding box center [123, 100] width 65 height 7
click at [158, 28] on div "2025 Jul. 24th - Aug. 20th" at bounding box center [133, 31] width 59 height 7
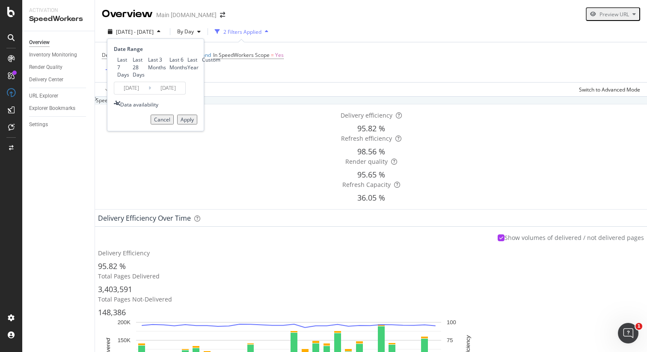
click at [166, 71] on div "Last 6 Months" at bounding box center [166, 63] width 0 height 15
type input "2025/02/21"
click at [184, 123] on div "Apply" at bounding box center [187, 119] width 13 height 7
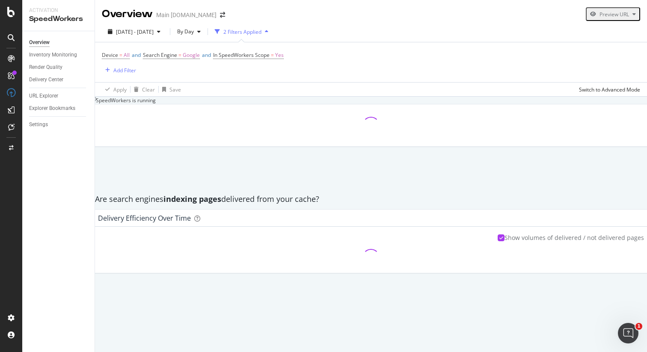
click at [156, 104] on div "SpeedWorkers is running" at bounding box center [123, 100] width 65 height 7
click at [562, 194] on div "Are search engines indexing pages delivered from your cache?" at bounding box center [371, 199] width 561 height 11
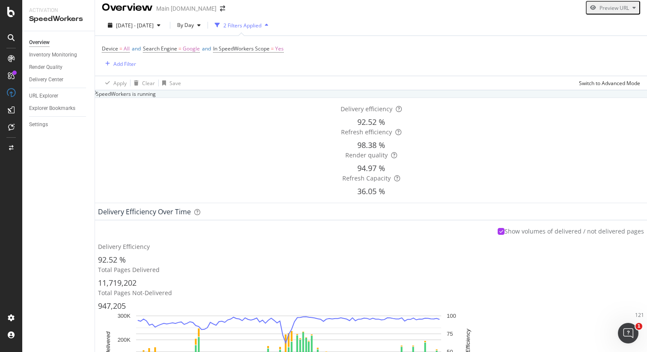
click at [562, 187] on div "Are search engines indexing pages delivered from your cache?" at bounding box center [371, 192] width 561 height 11
click at [559, 183] on div "Are search engines indexing pages delivered from your cache?" at bounding box center [371, 193] width 561 height 20
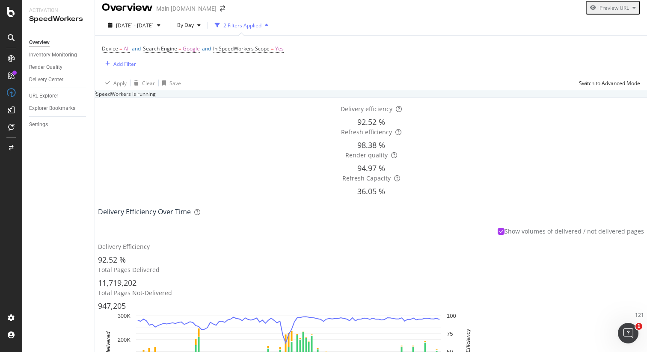
scroll to position [456, 0]
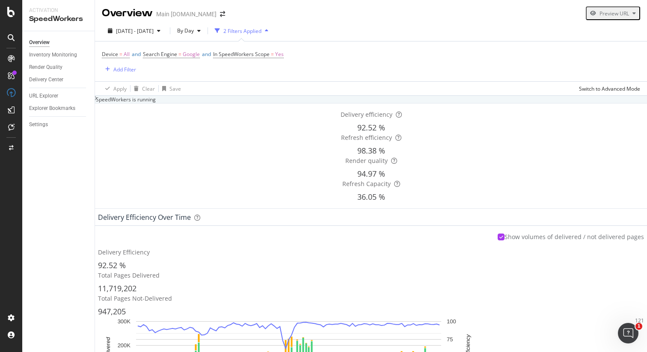
scroll to position [0, 0]
click at [194, 34] on span "By Day" at bounding box center [184, 31] width 20 height 7
click at [202, 96] on span "By Month" at bounding box center [204, 96] width 23 height 8
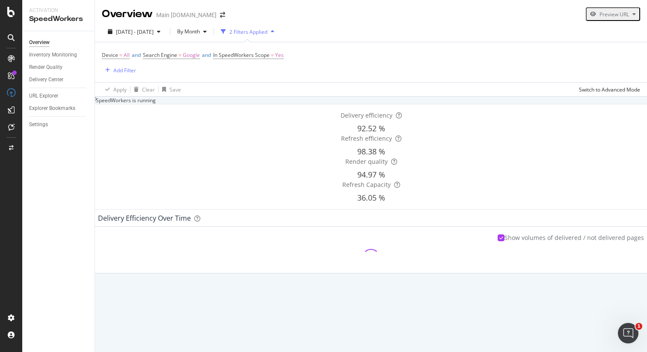
click at [550, 194] on div "Are search engines indexing pages delivered from your cache?" at bounding box center [371, 199] width 561 height 11
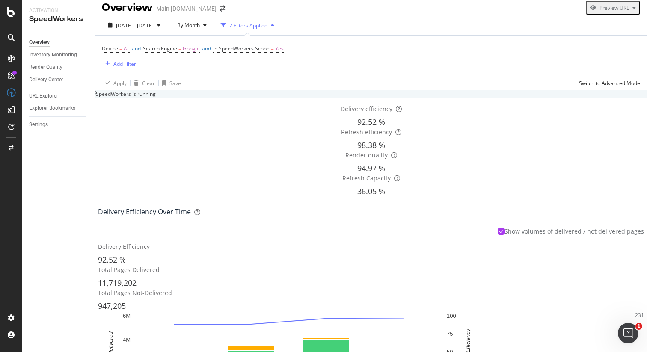
click at [565, 187] on div "Are search engines indexing pages delivered from your cache?" at bounding box center [371, 192] width 561 height 11
click at [59, 54] on div "Inventory Monitoring" at bounding box center [53, 55] width 48 height 9
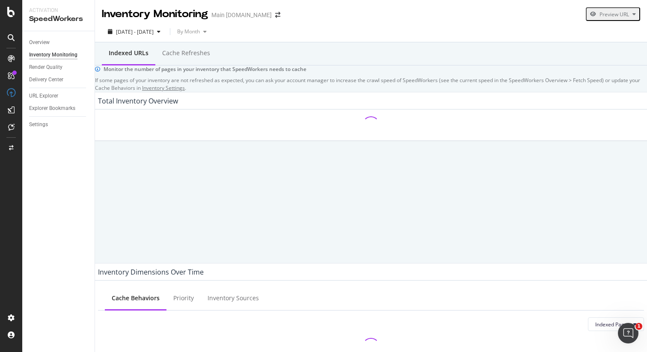
click at [379, 63] on div "Indexed URLs Cache refreshes" at bounding box center [371, 53] width 552 height 23
